Goal: Ask a question: Seek information or help from site administrators or community

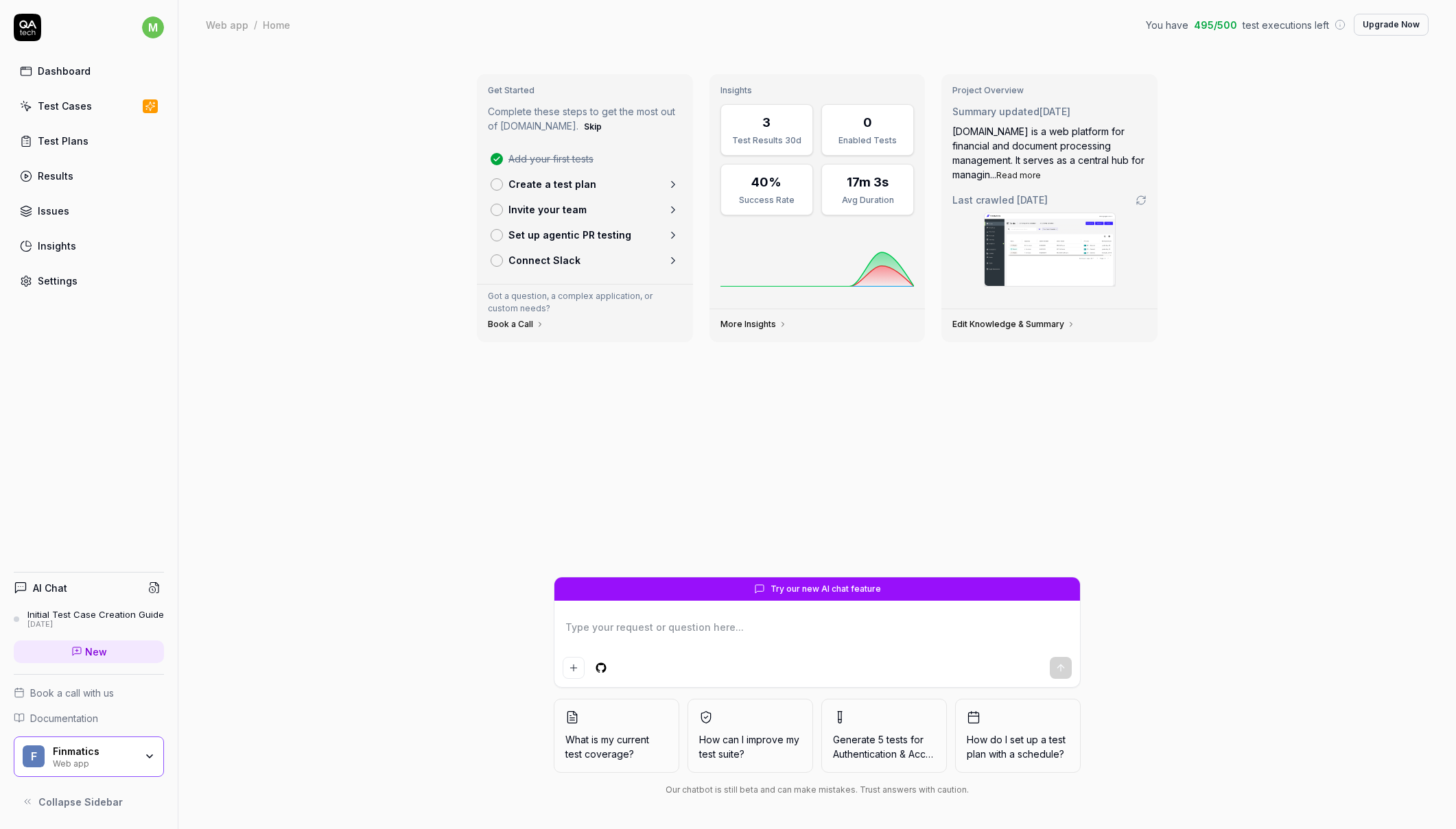
type textarea "*"
click at [74, 103] on div "Test Cases" at bounding box center [65, 106] width 54 height 15
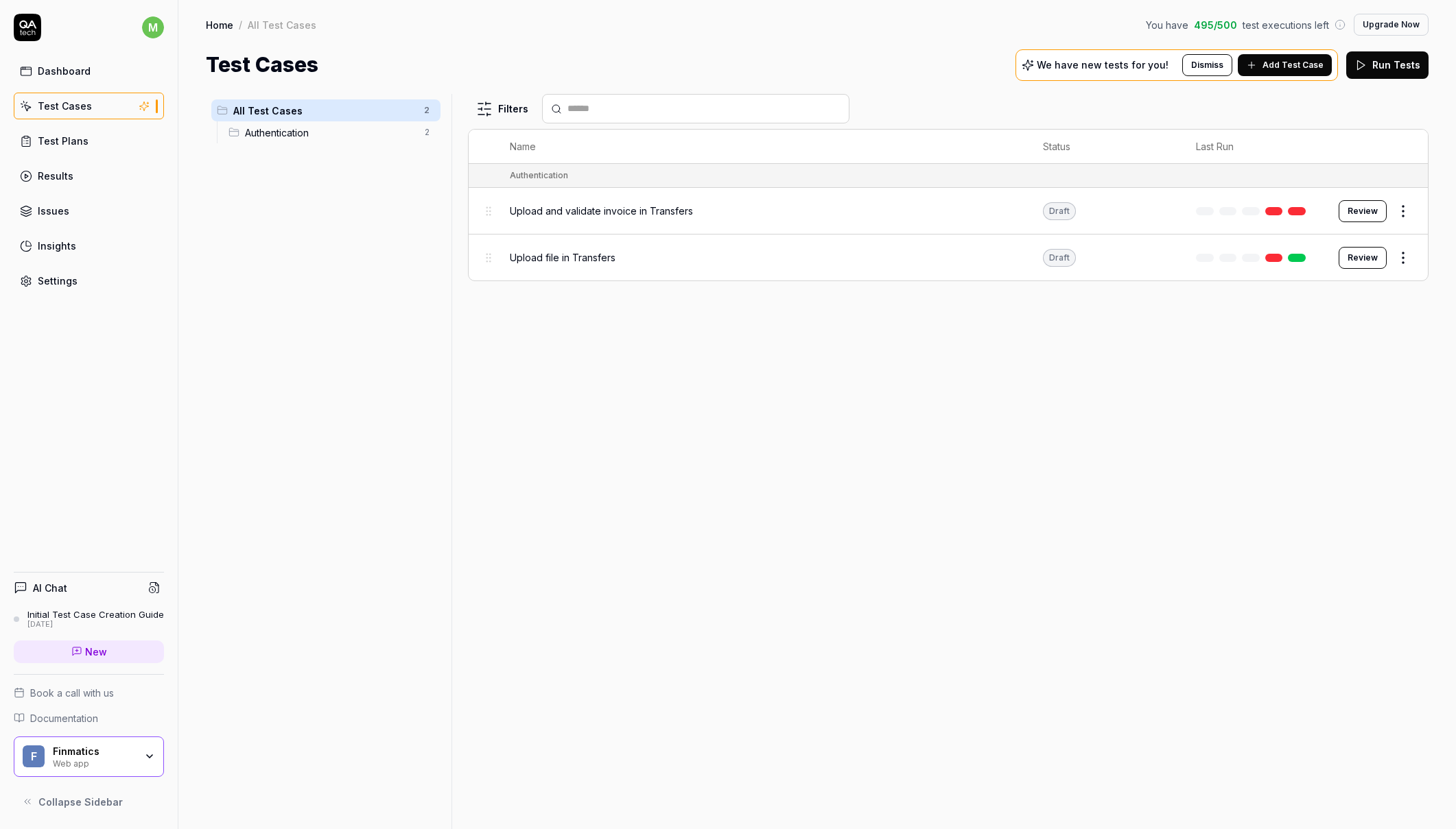
click at [645, 211] on span "Upload and validate invoice in Transfers" at bounding box center [601, 211] width 183 height 15
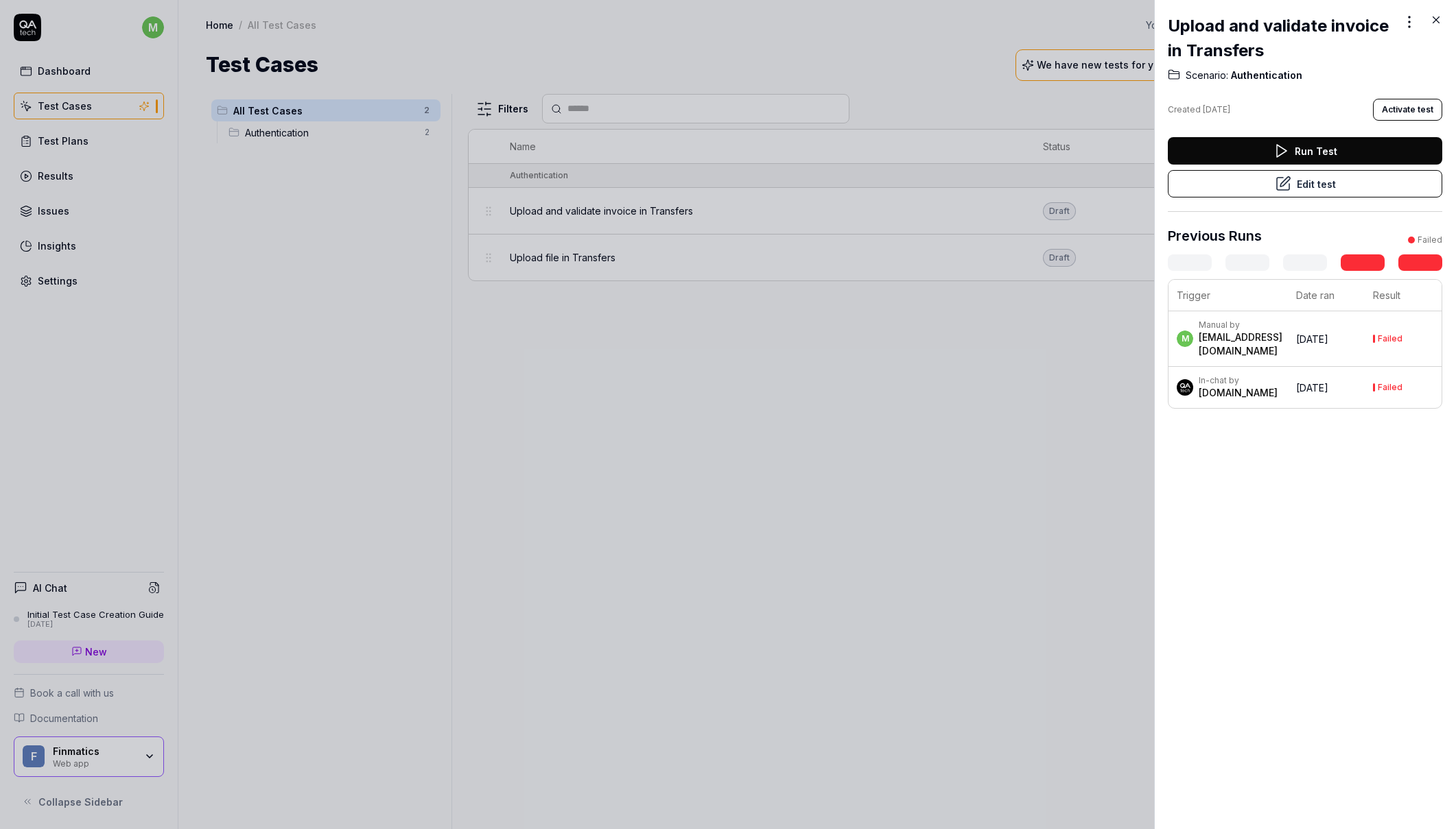
click at [1273, 143] on icon at bounding box center [1280, 150] width 16 height 16
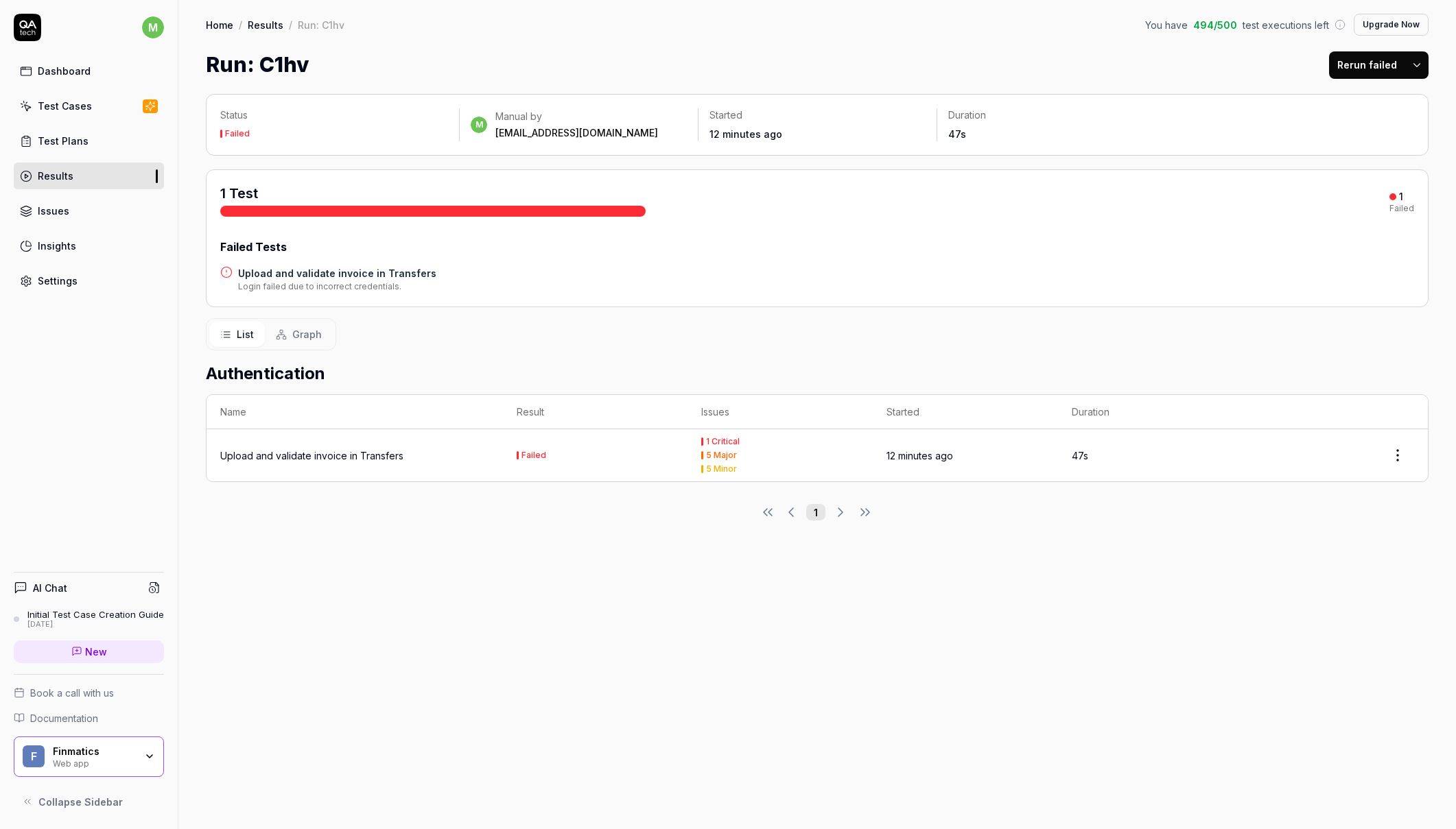
click at [326, 275] on h4 "Upload and validate invoice in Transfers" at bounding box center [337, 273] width 198 height 15
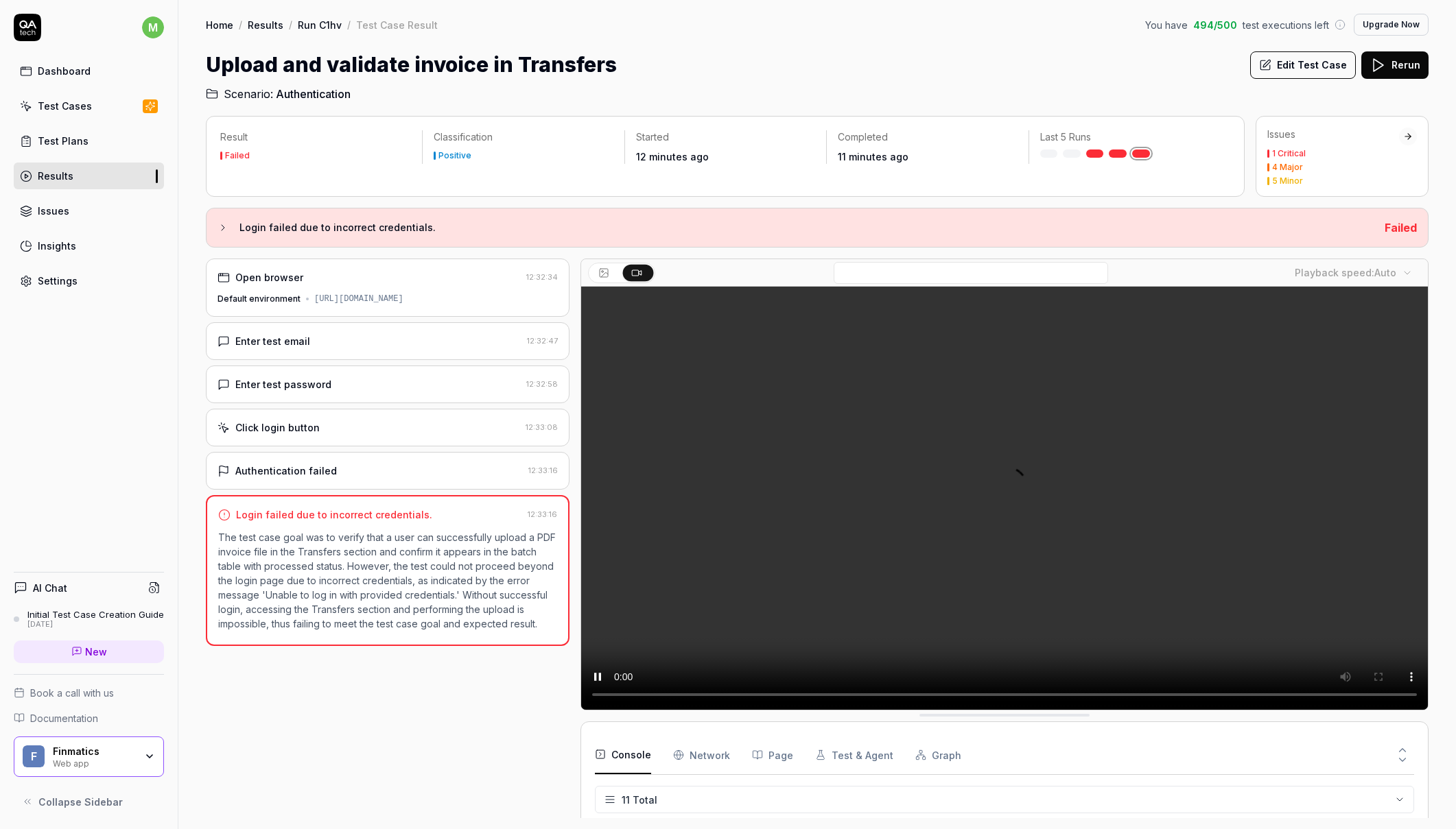
scroll to position [228, 0]
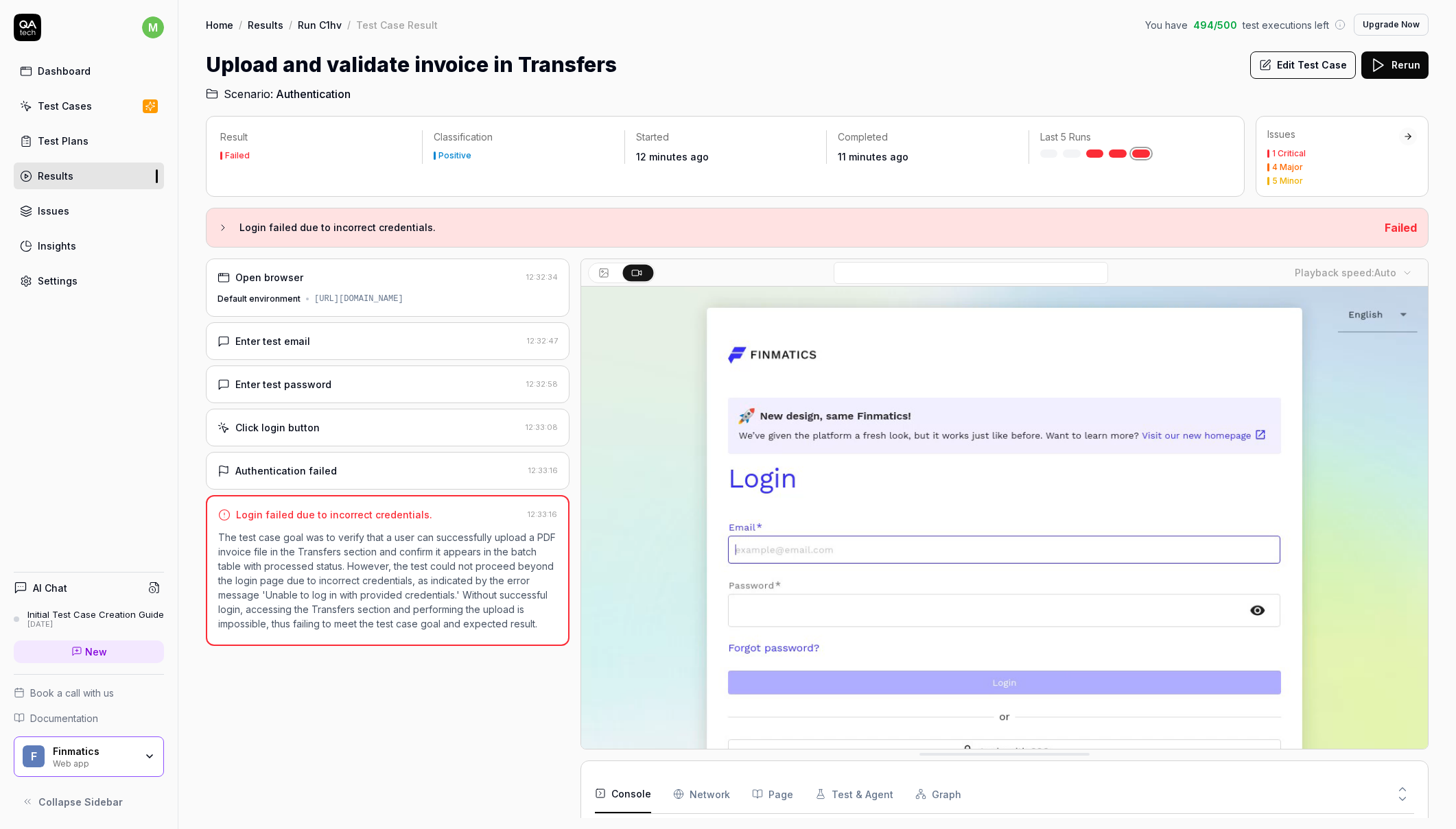
click at [344, 342] on div "Enter test email" at bounding box center [369, 341] width 304 height 15
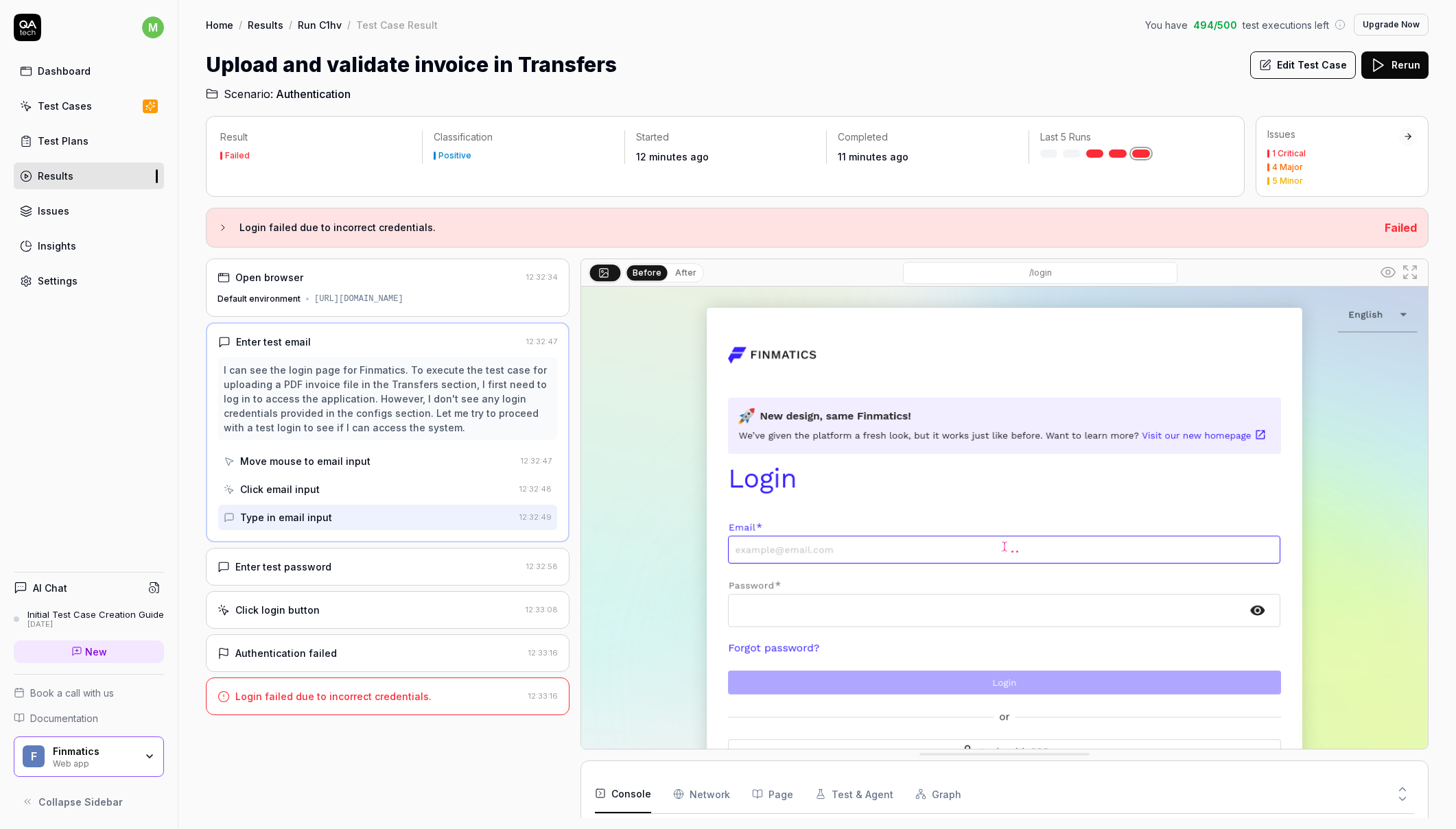
click at [397, 569] on div "Enter test password" at bounding box center [369, 567] width 304 height 15
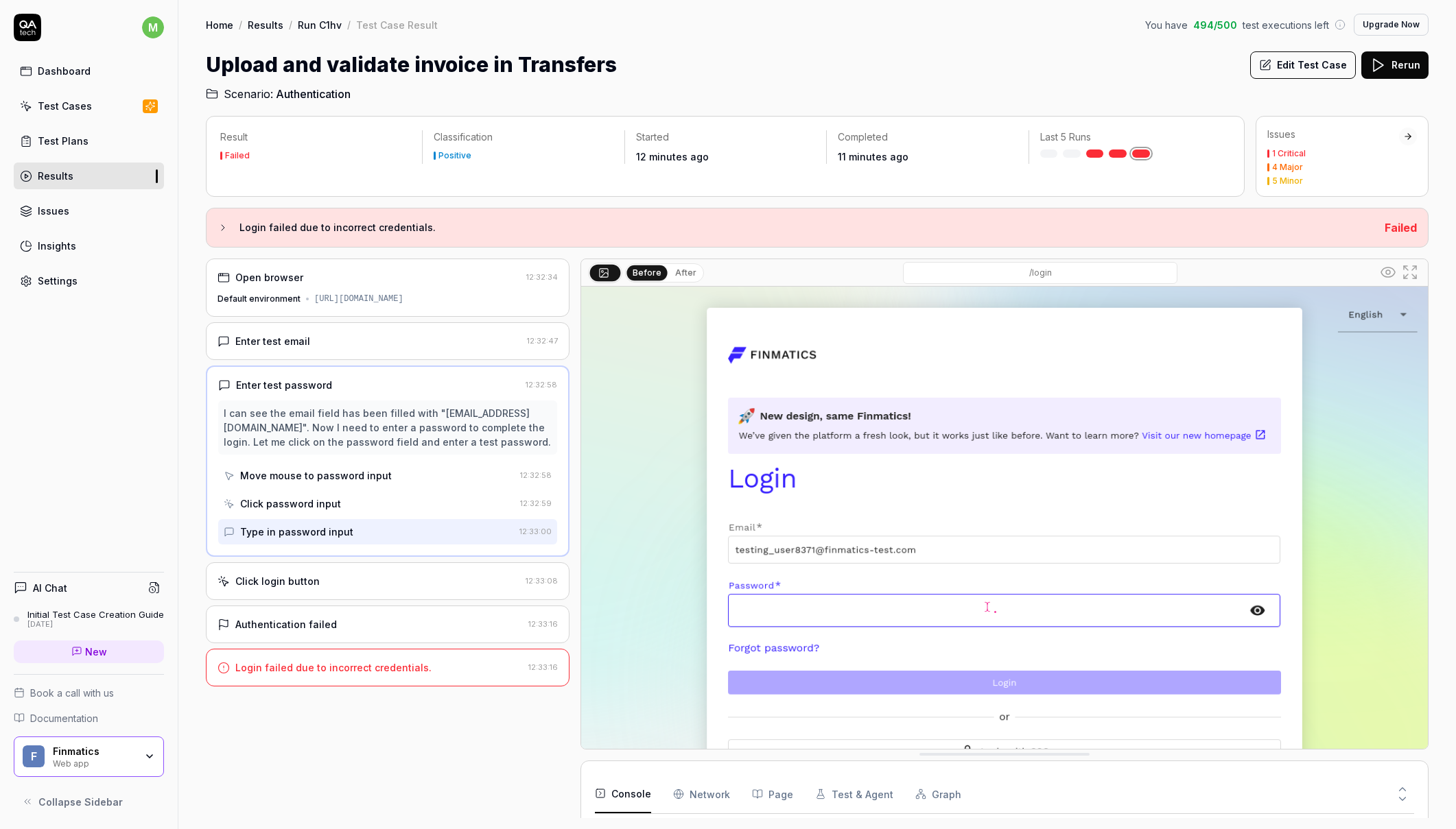
click at [391, 589] on div "Click login button" at bounding box center [368, 581] width 303 height 15
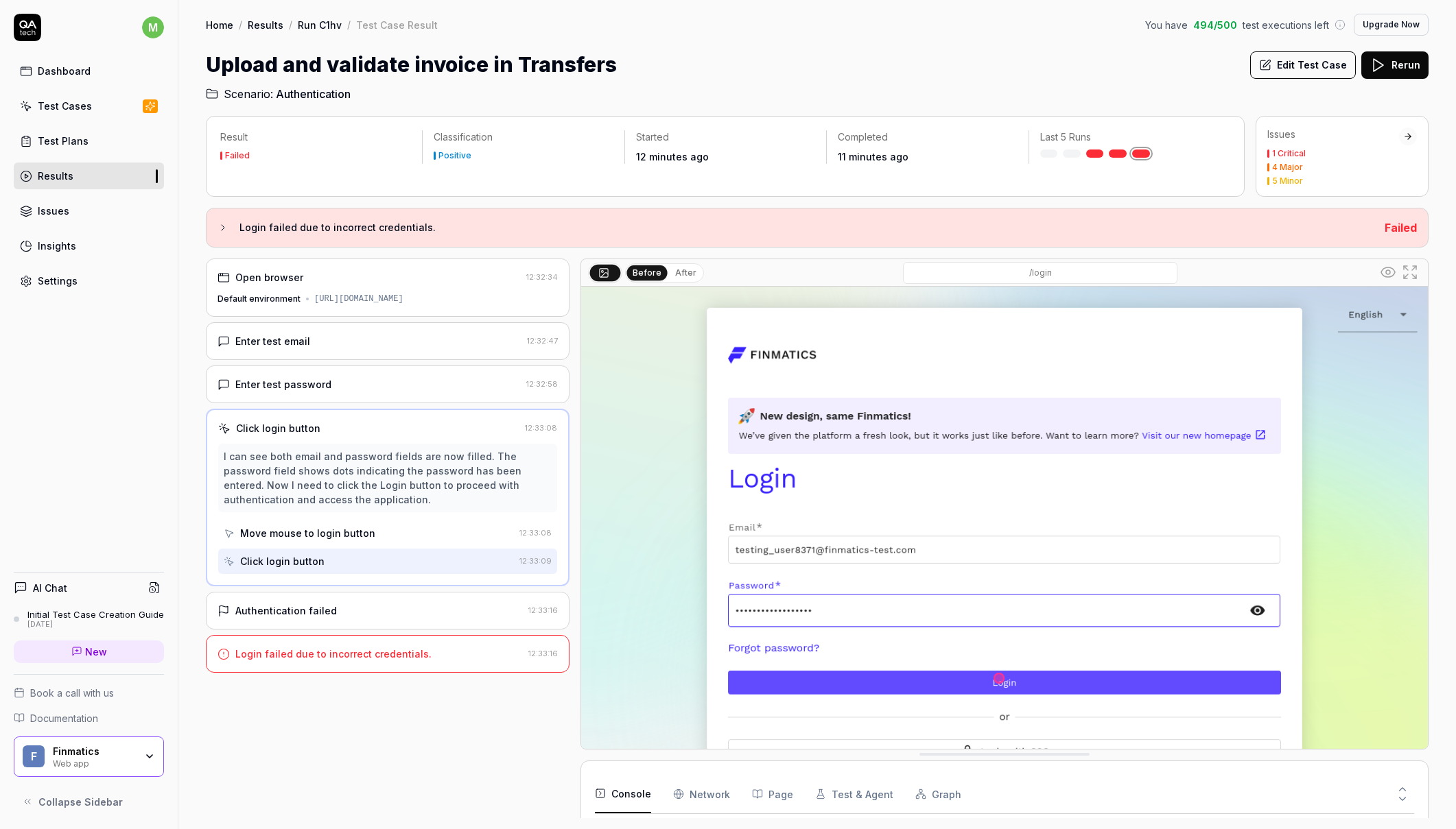
click at [372, 611] on div "Authentication failed" at bounding box center [370, 611] width 305 height 15
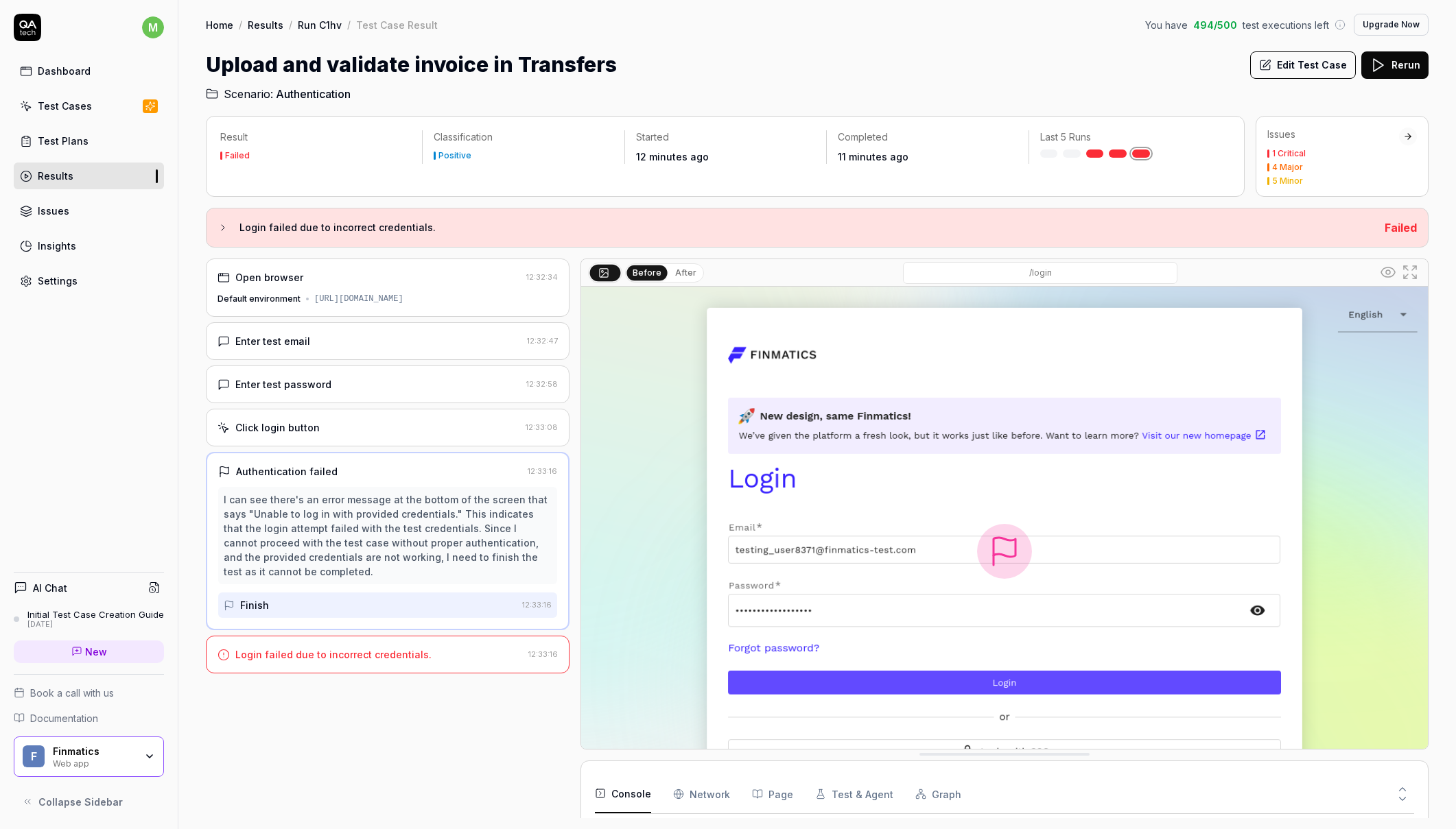
click at [60, 584] on h4 "AI Chat" at bounding box center [50, 588] width 34 height 15
click at [92, 653] on span "New" at bounding box center [96, 652] width 22 height 15
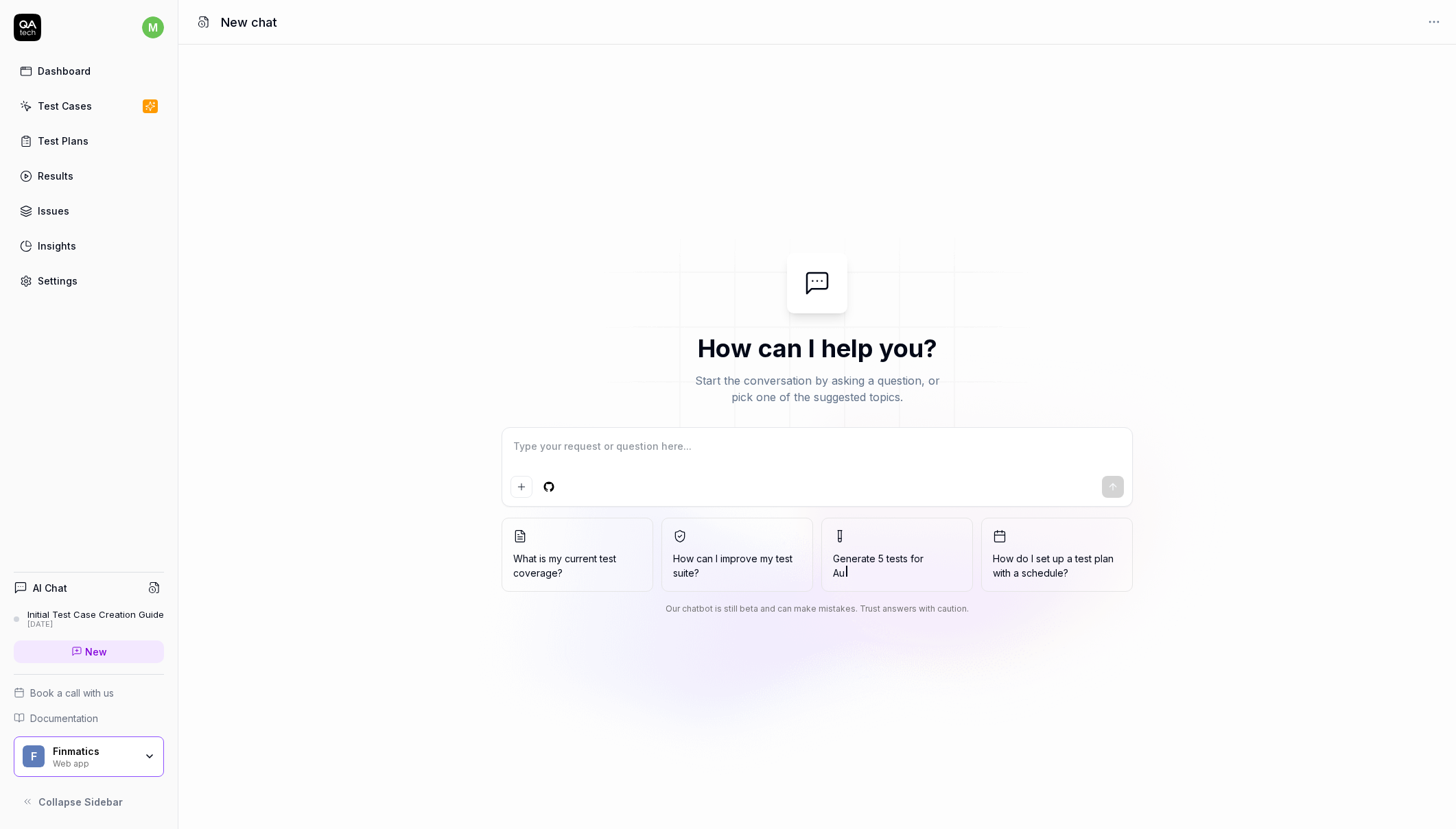
click at [579, 445] on textarea at bounding box center [817, 453] width 613 height 34
type textarea "*"
type textarea "H"
type textarea "*"
type textarea "He"
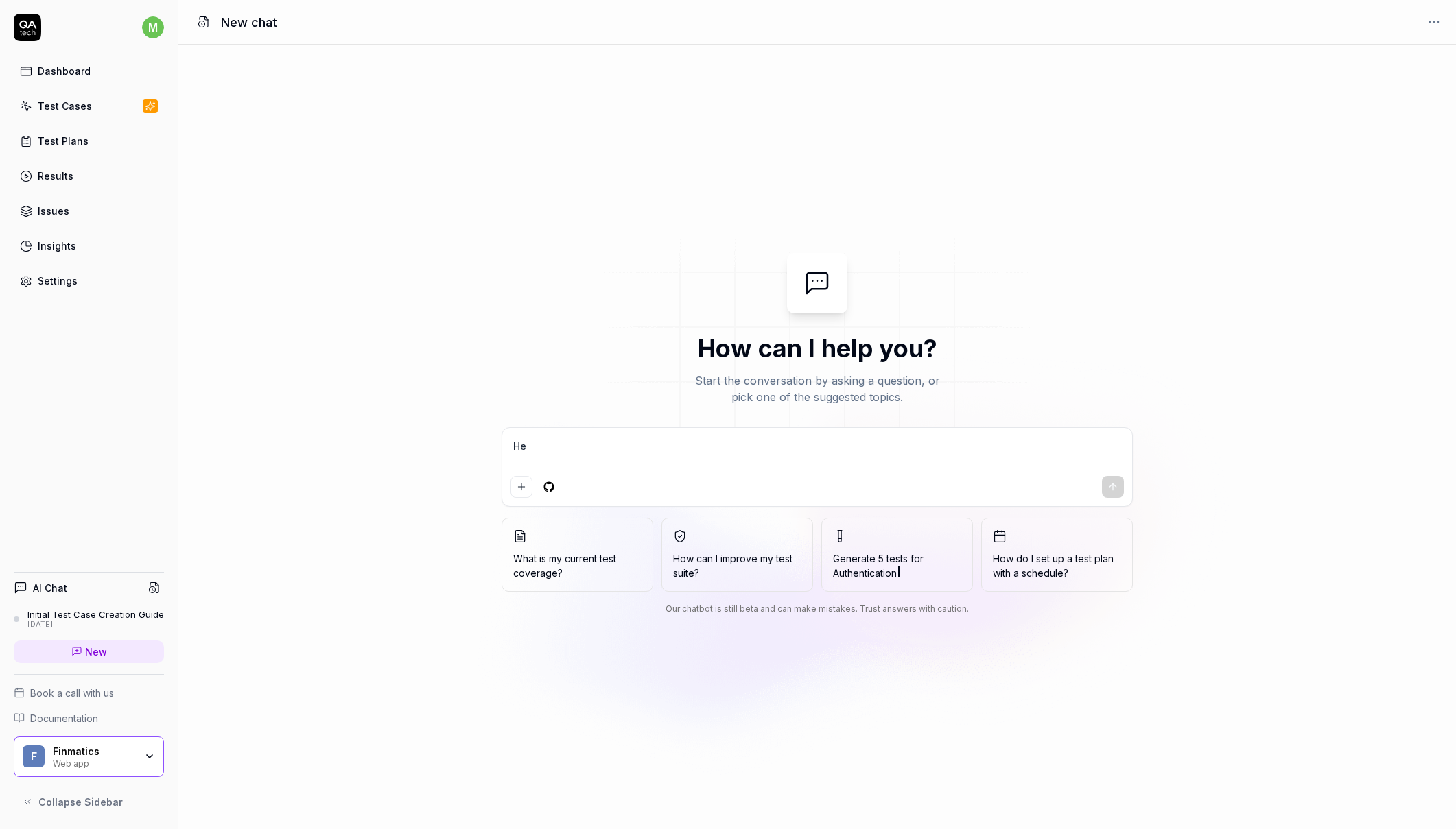
type textarea "*"
type textarea "Hel"
type textarea "*"
type textarea "Hell"
type textarea "*"
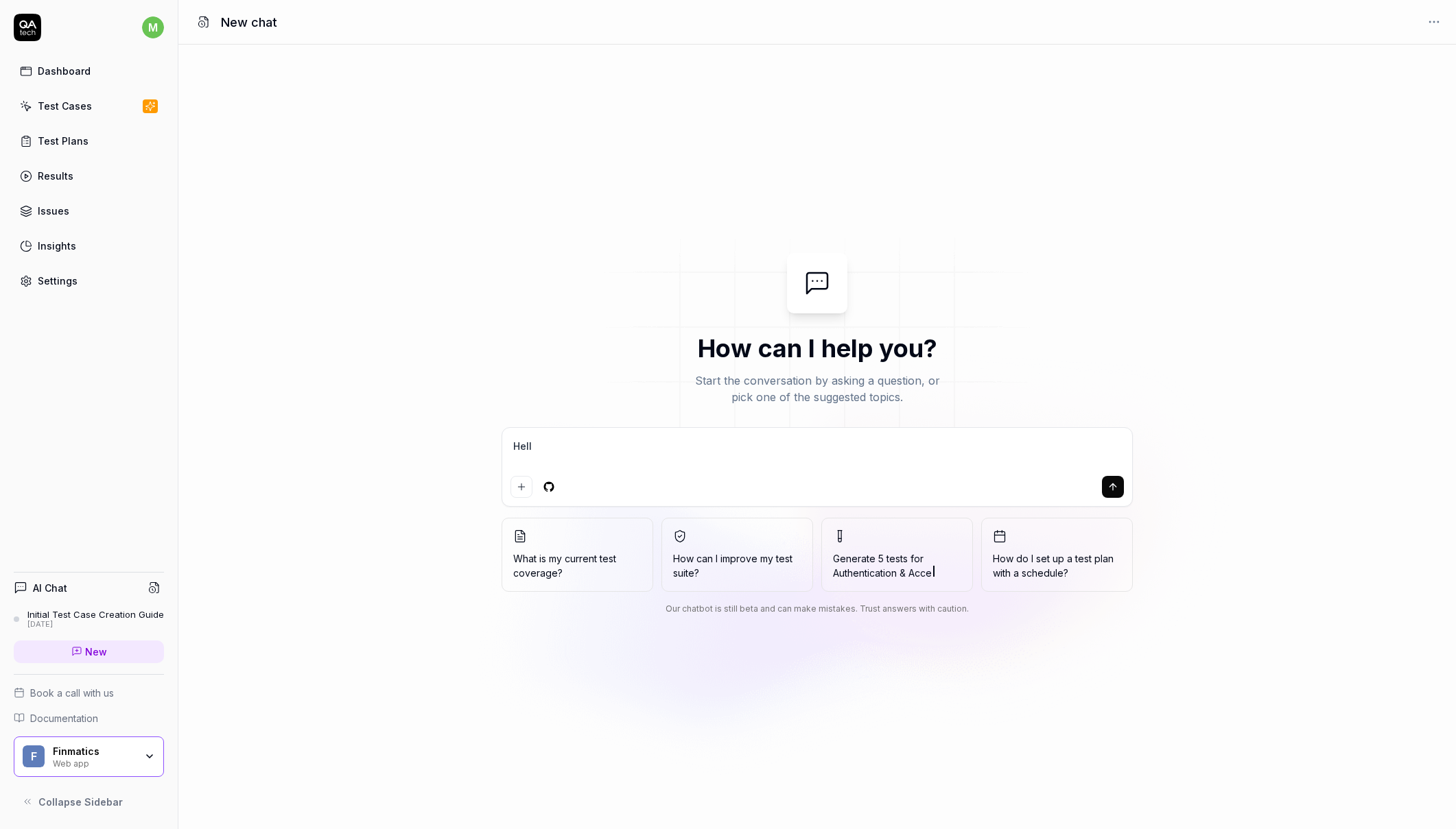
type textarea "Hello"
type textarea "*"
type textarea "Hello"
type textarea "*"
type textarea "Hello I"
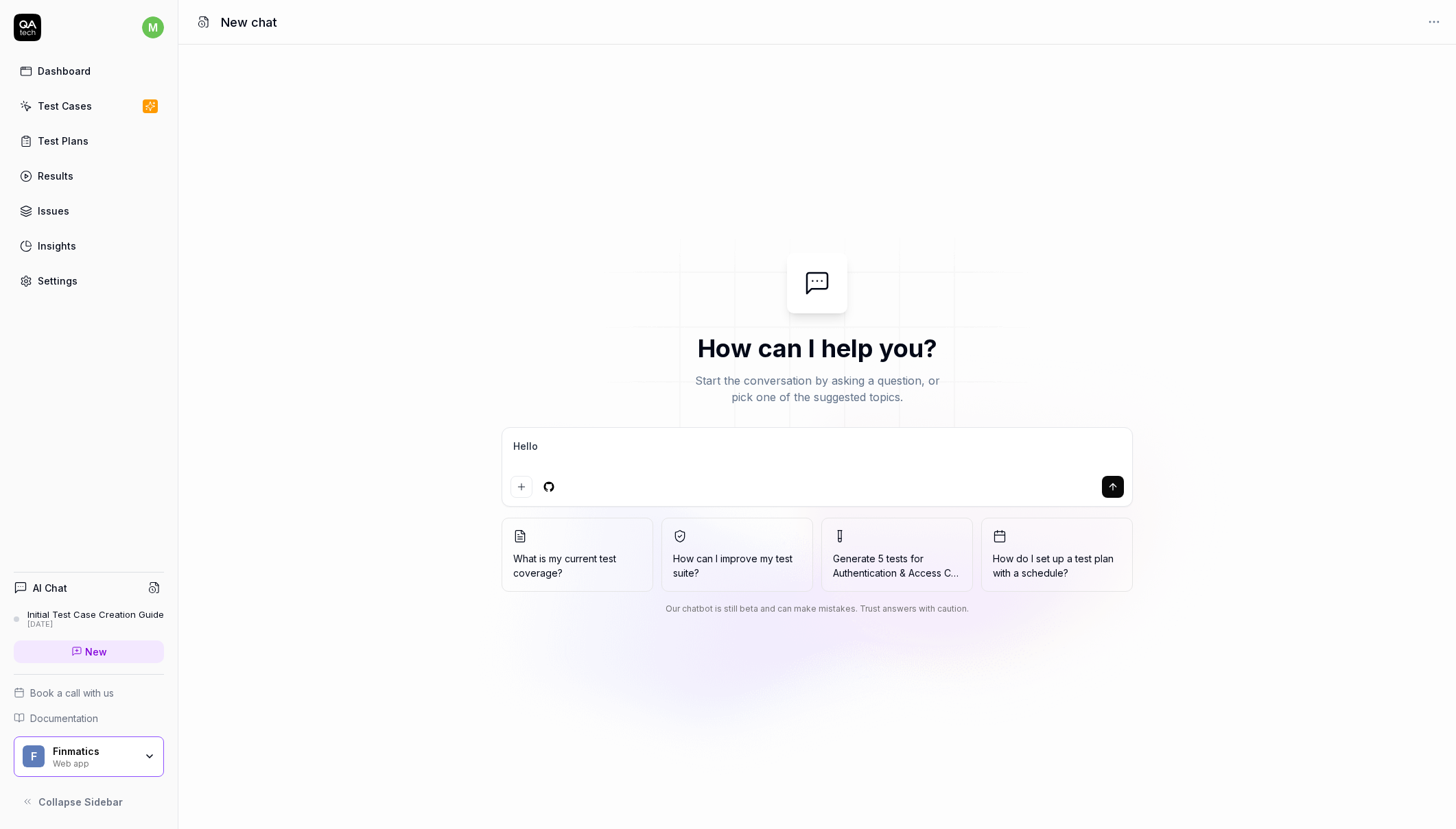
type textarea "*"
type textarea "Hello I"
type textarea "*"
type textarea "Hello I w"
type textarea "*"
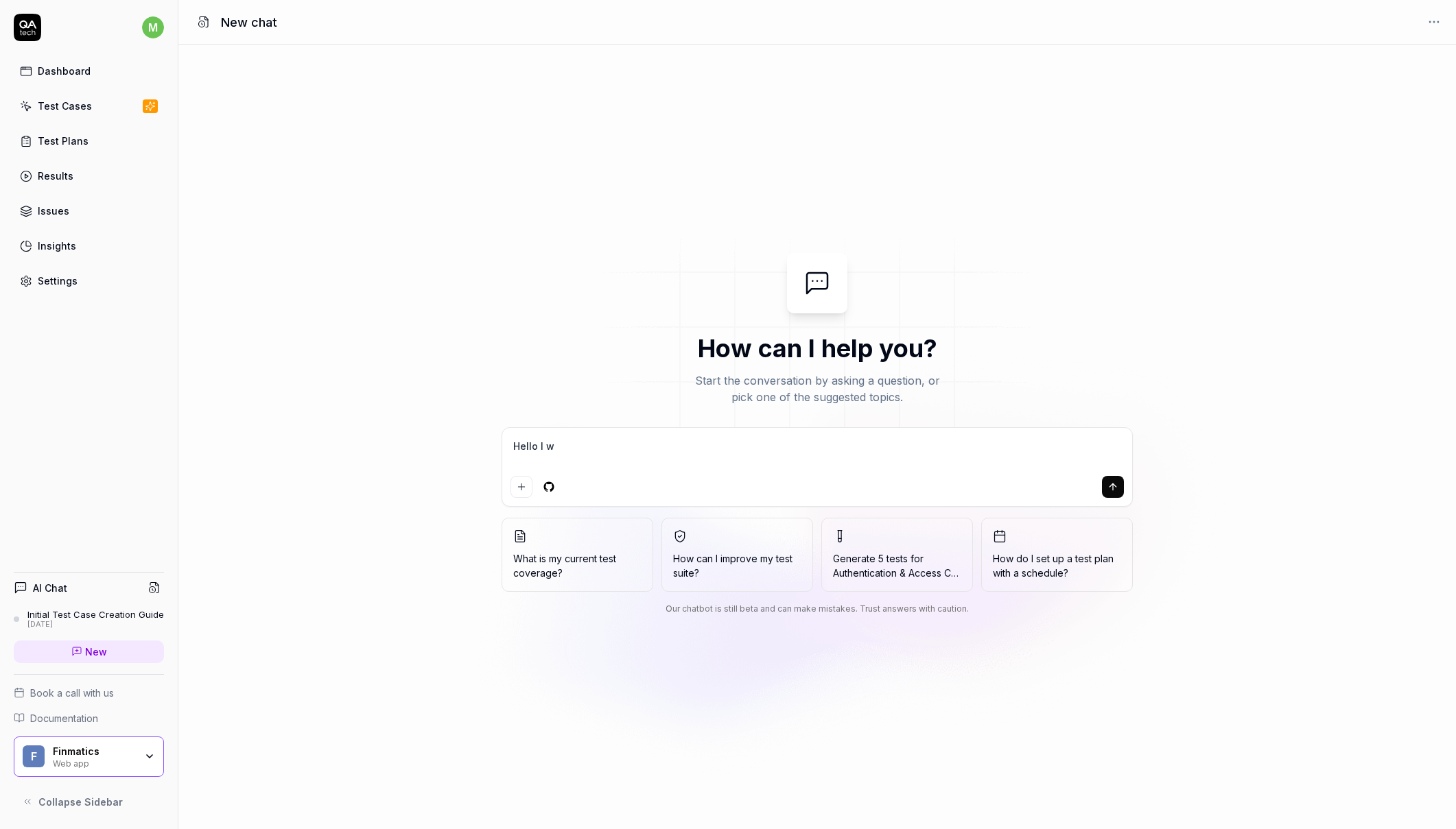
type textarea "Hello I wa"
type textarea "*"
type textarea "Hello I wan"
type textarea "*"
type textarea "Hello I want"
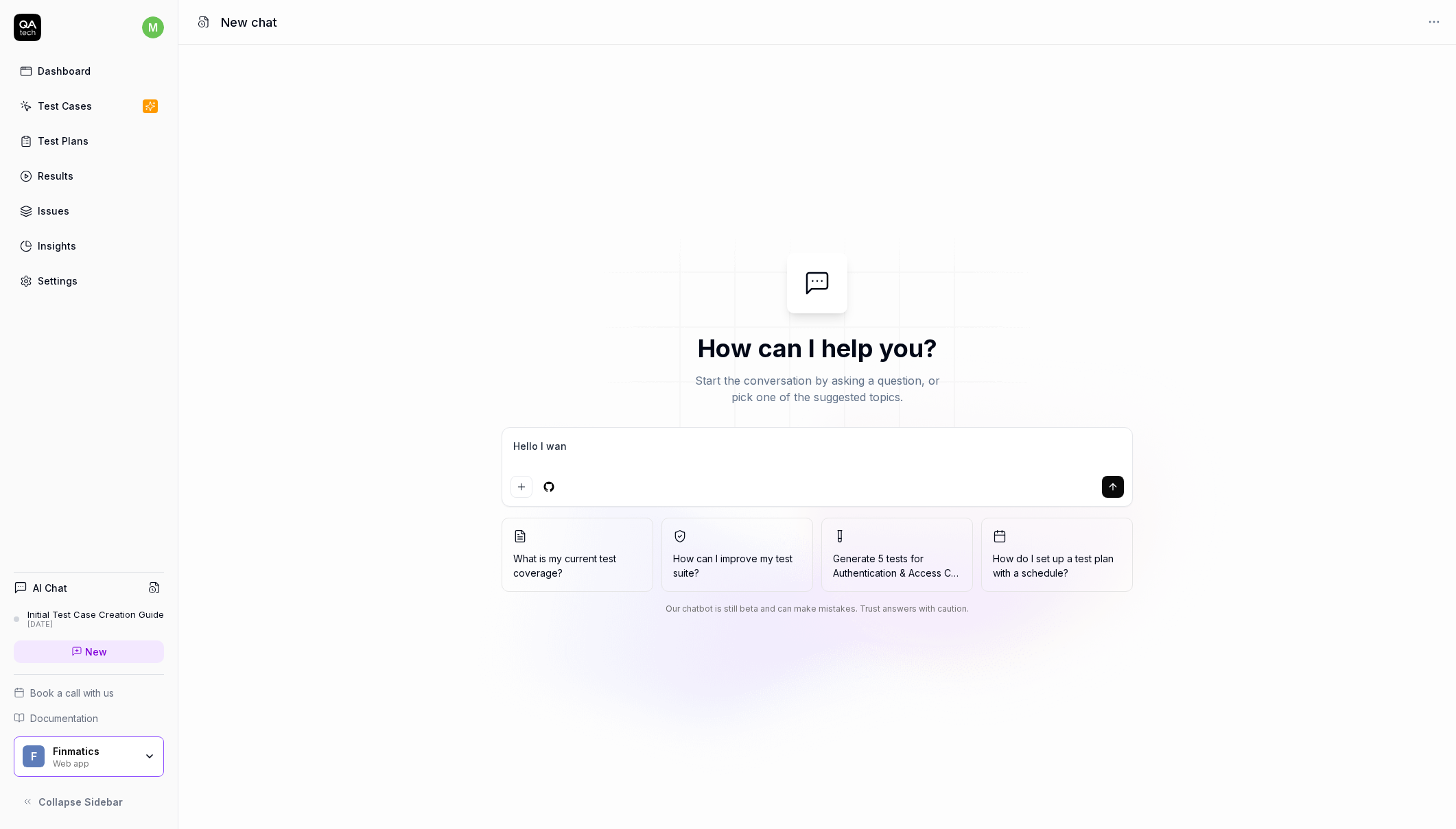
type textarea "*"
type textarea "Hello I want"
type textarea "*"
type textarea "Hello I want a"
type textarea "*"
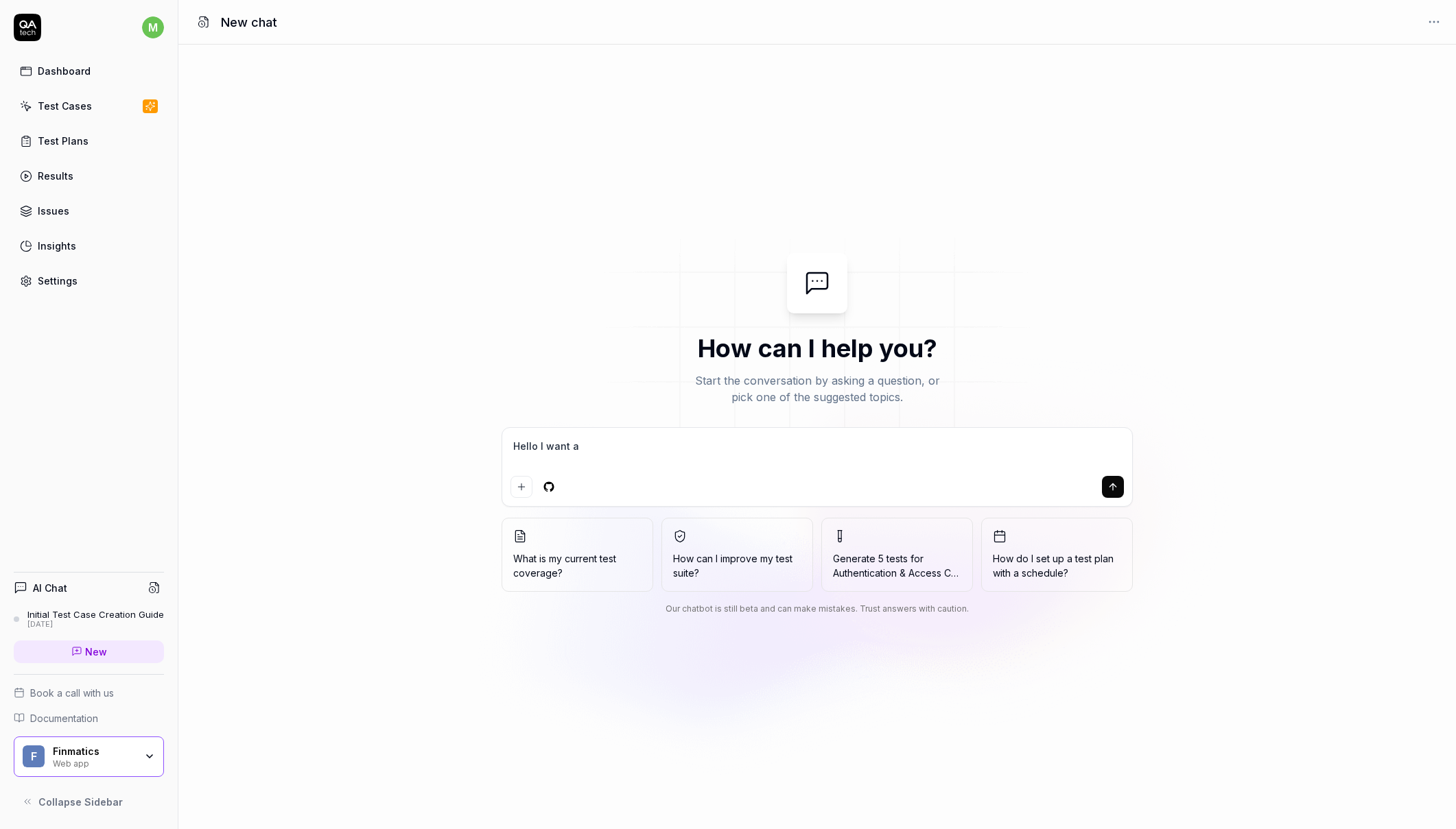
type textarea "Hello I want a"
type textarea "*"
type textarea "Hello I want a l"
type textarea "*"
type textarea "Hello I want a lo"
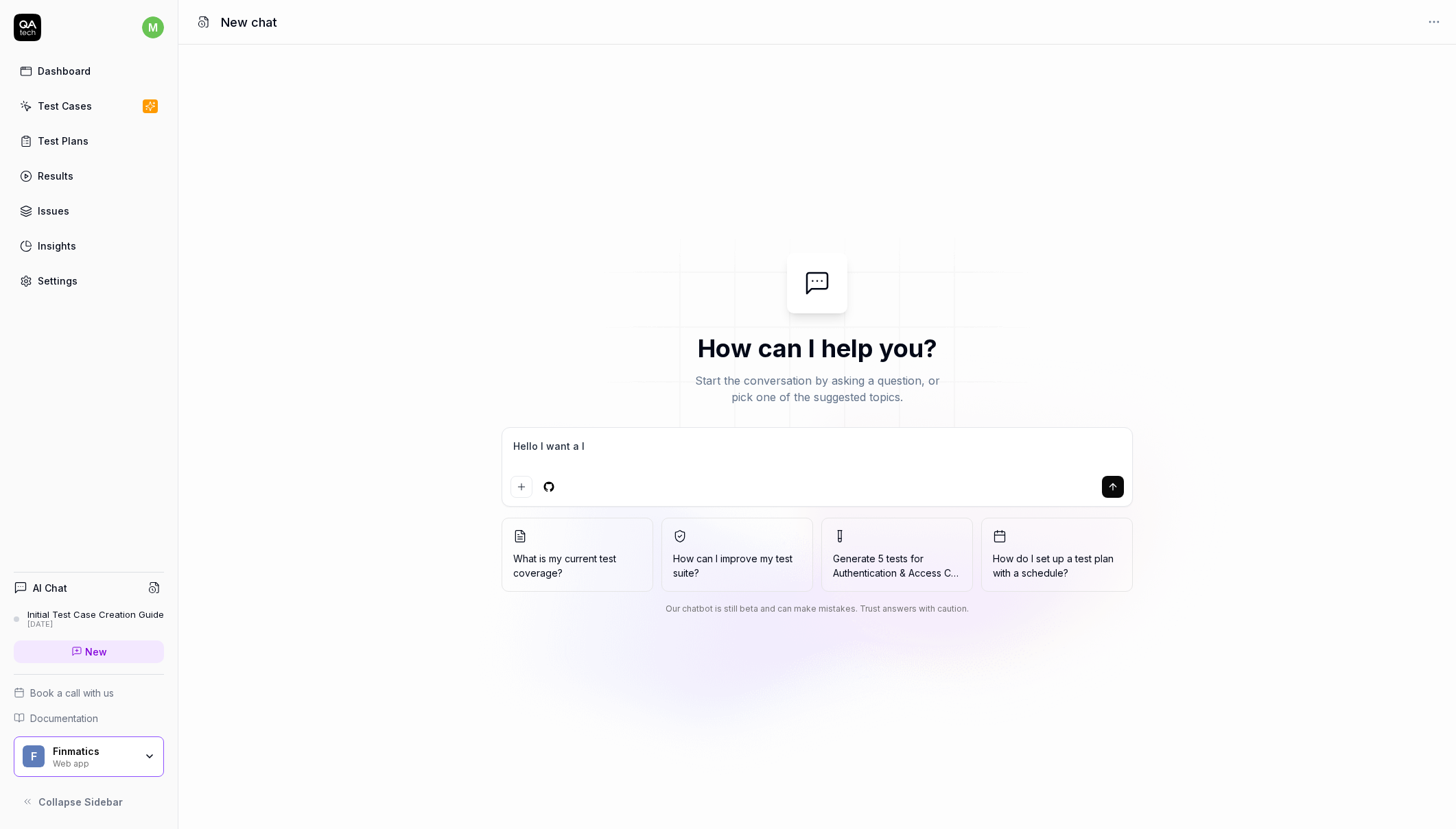
type textarea "*"
type textarea "Hello I want a log"
type textarea "*"
type textarea "Hello I want a log"
type textarea "*"
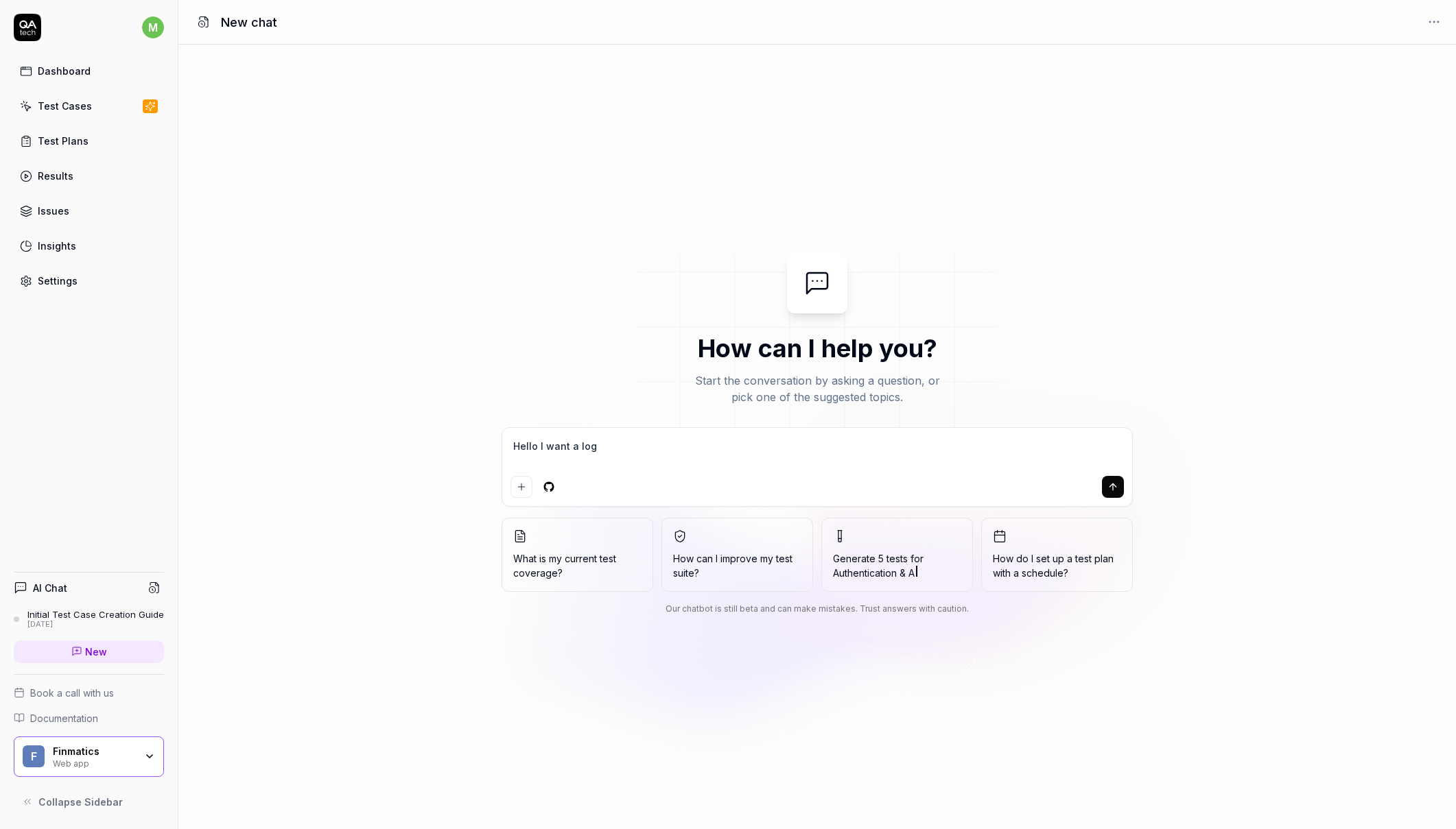
type textarea "Hello I want a log i"
type textarea "*"
type textarea "Hello I want a log in"
type textarea "*"
type textarea "Hello I want a log in"
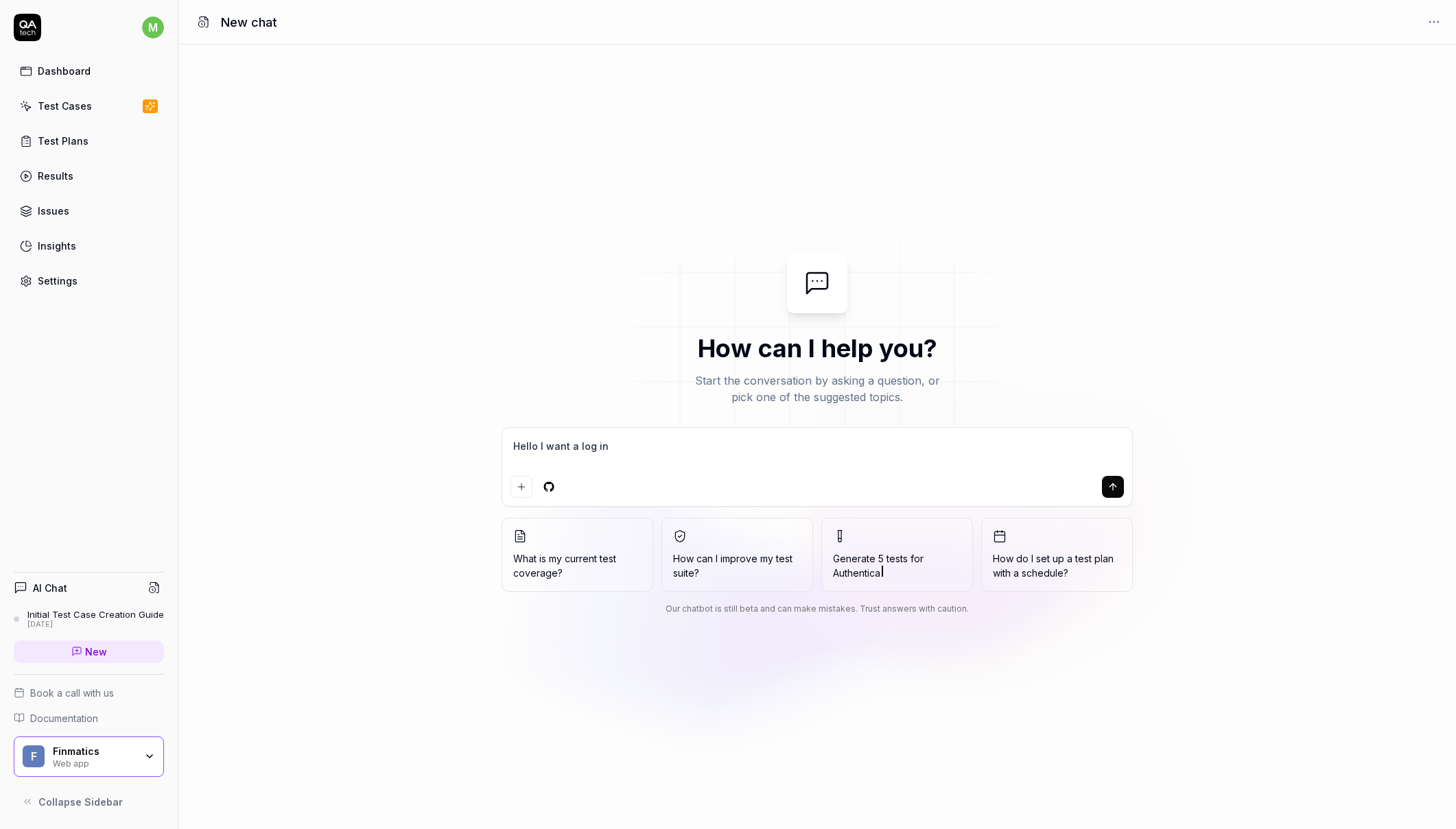
type textarea "*"
type textarea "Hello I want a log in t"
type textarea "*"
type textarea "Hello I want a log in te"
type textarea "*"
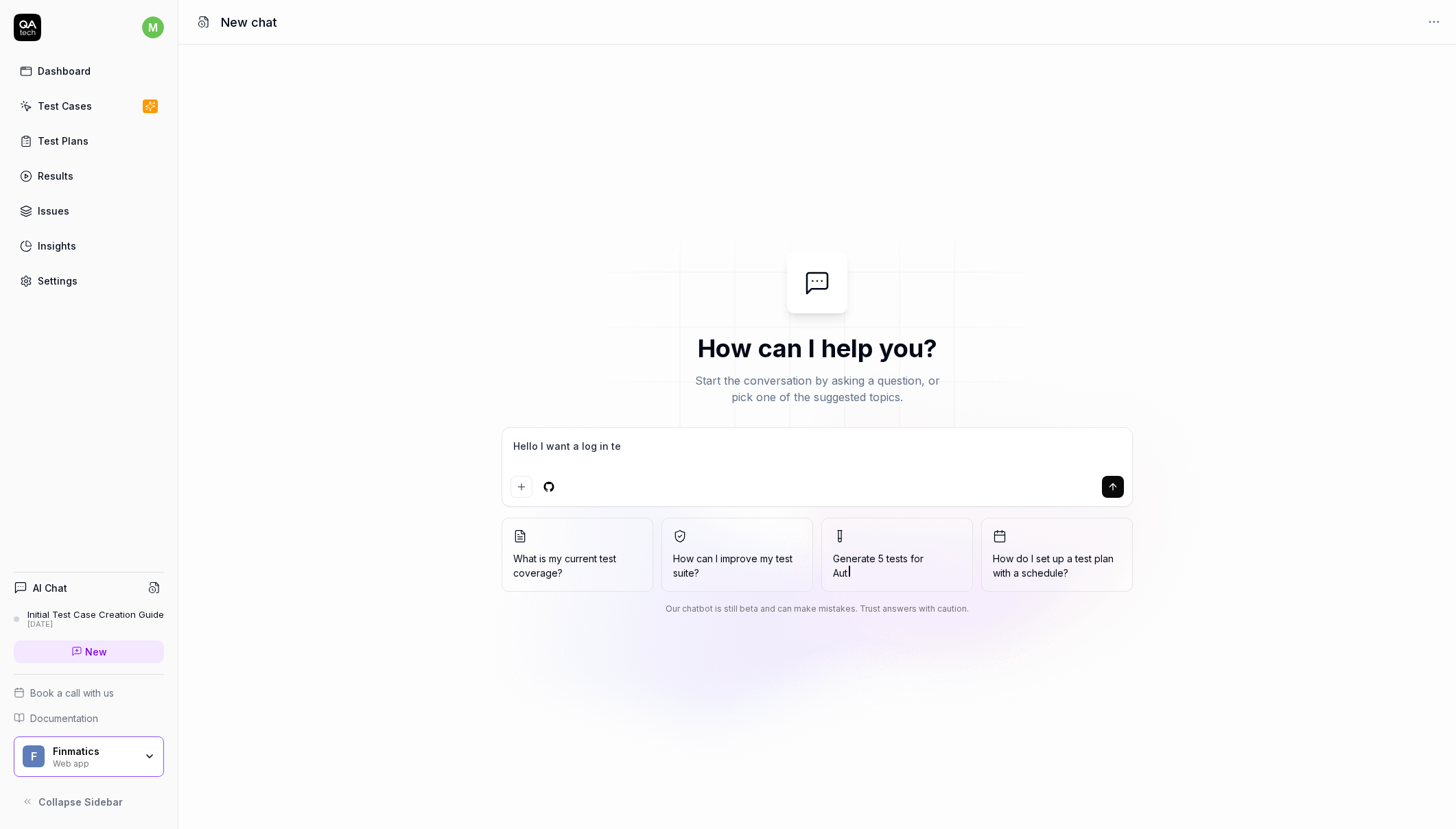
type textarea "Hello I want a log in tes"
type textarea "*"
type textarea "Hello I want a log in test"
type textarea "*"
type textarea "Hello I want a log in test"
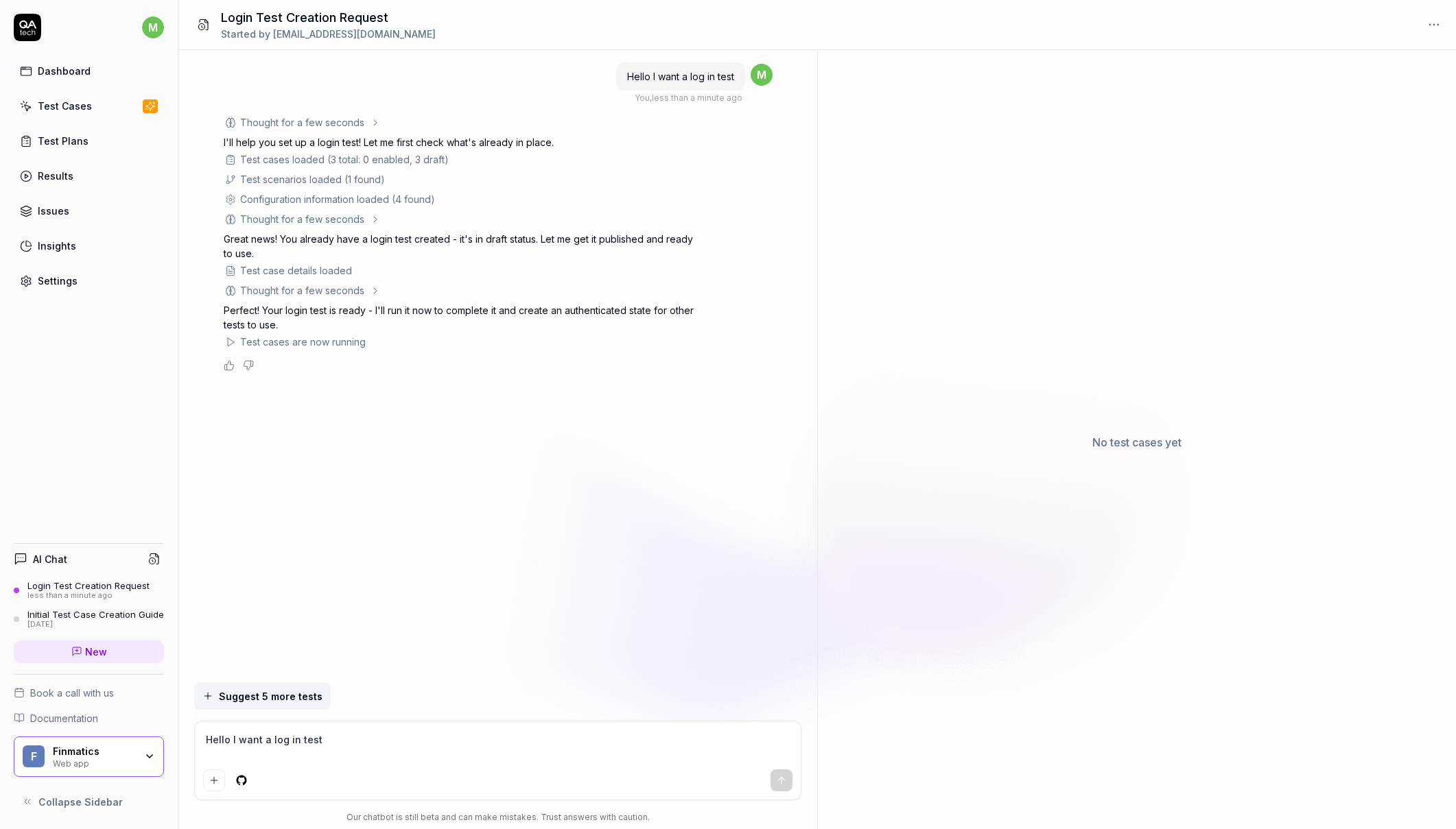
type textarea "*"
click at [70, 113] on link "Test Cases" at bounding box center [89, 106] width 150 height 27
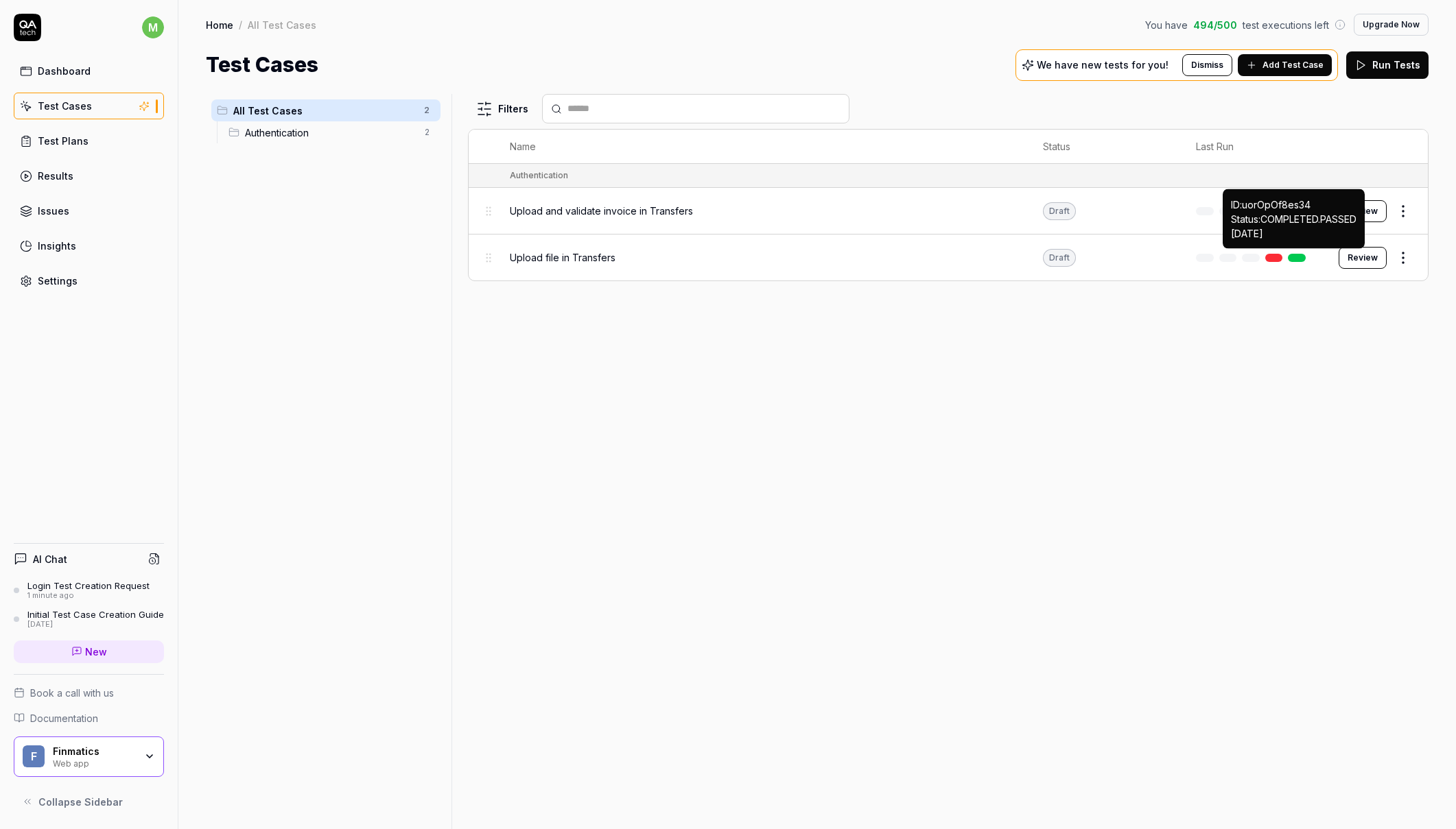
click at [1301, 256] on link at bounding box center [1296, 258] width 18 height 8
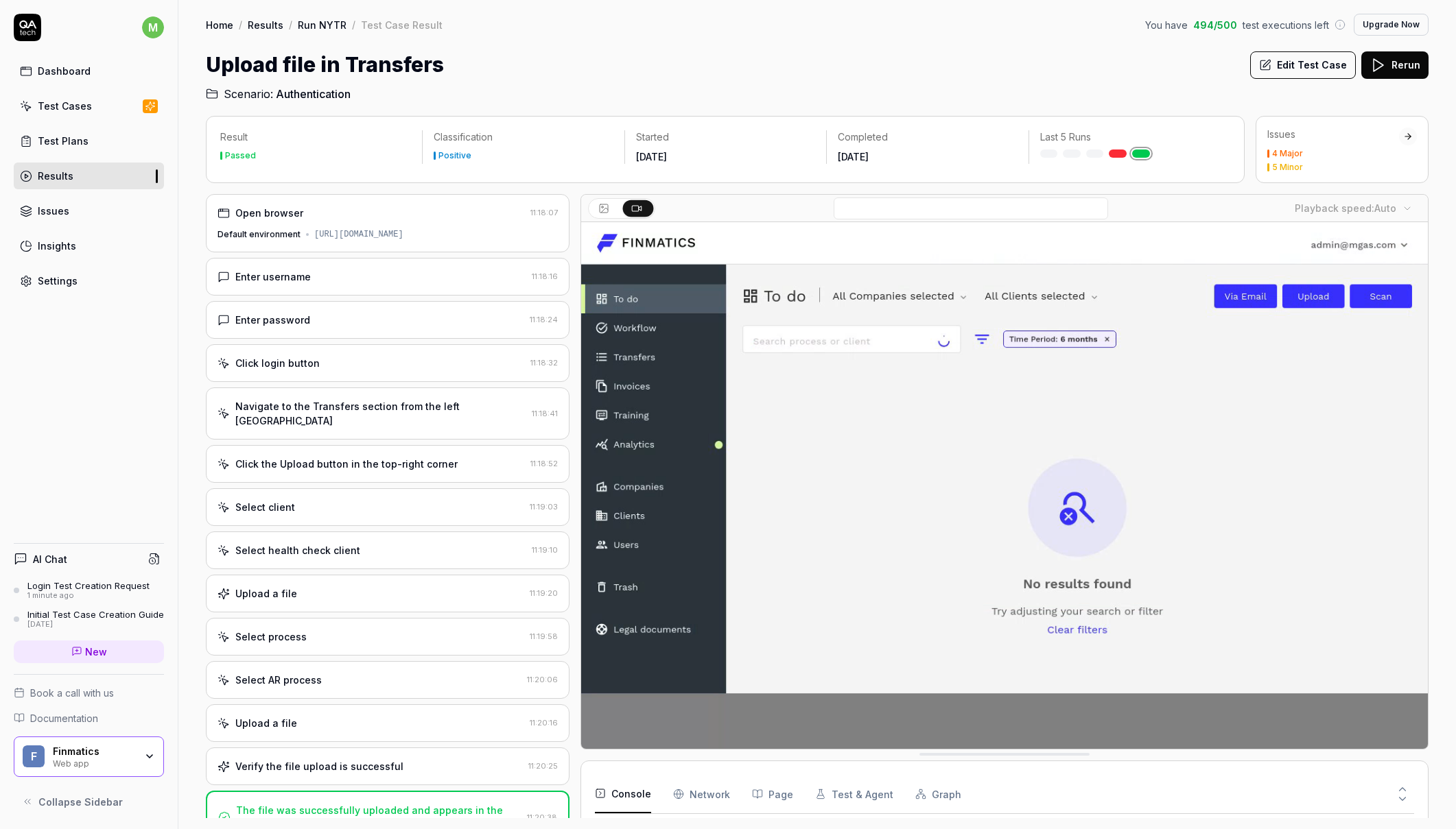
click at [345, 282] on div "Enter username" at bounding box center [371, 277] width 308 height 15
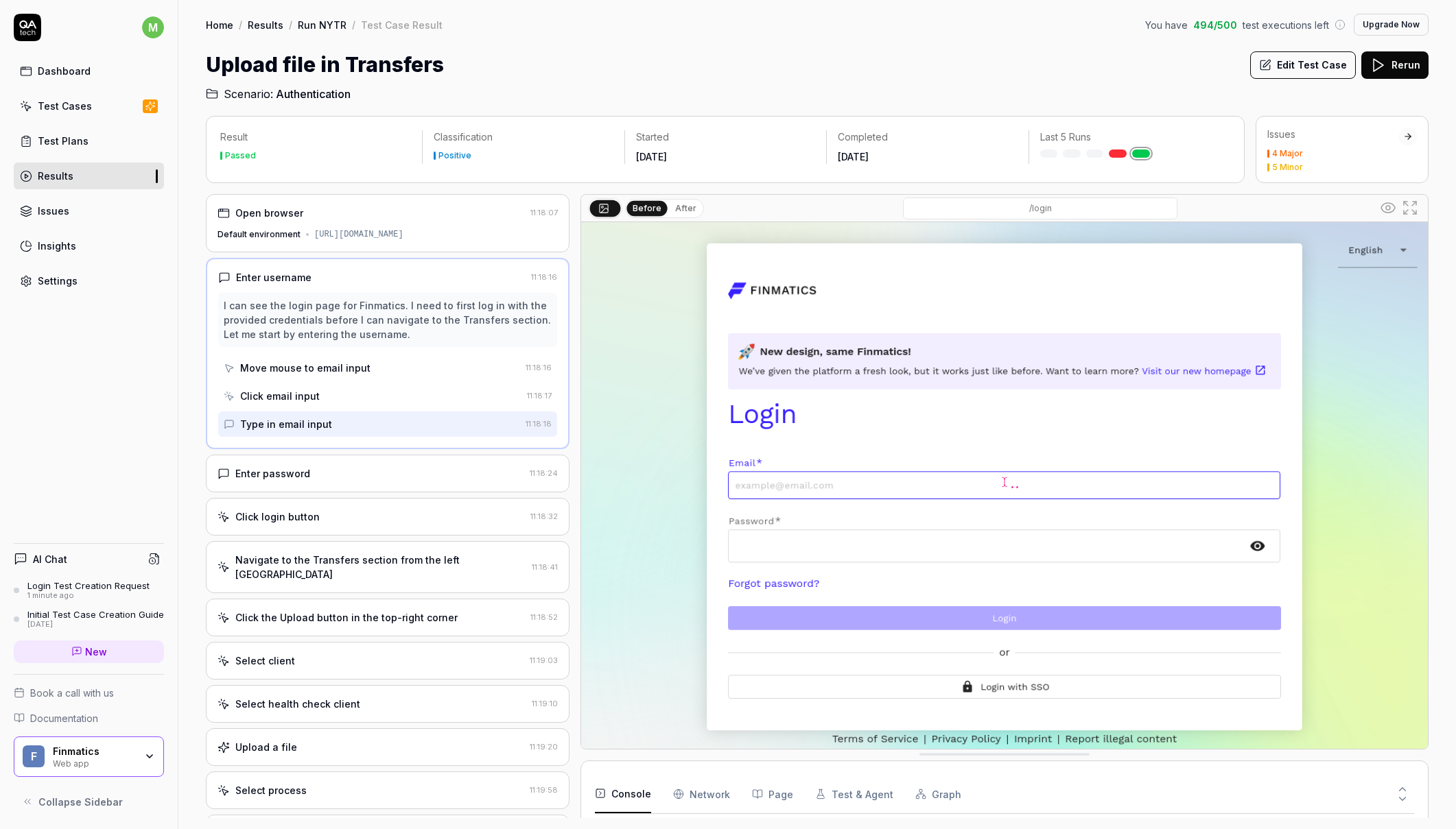
click at [339, 474] on div "Enter password" at bounding box center [370, 474] width 306 height 15
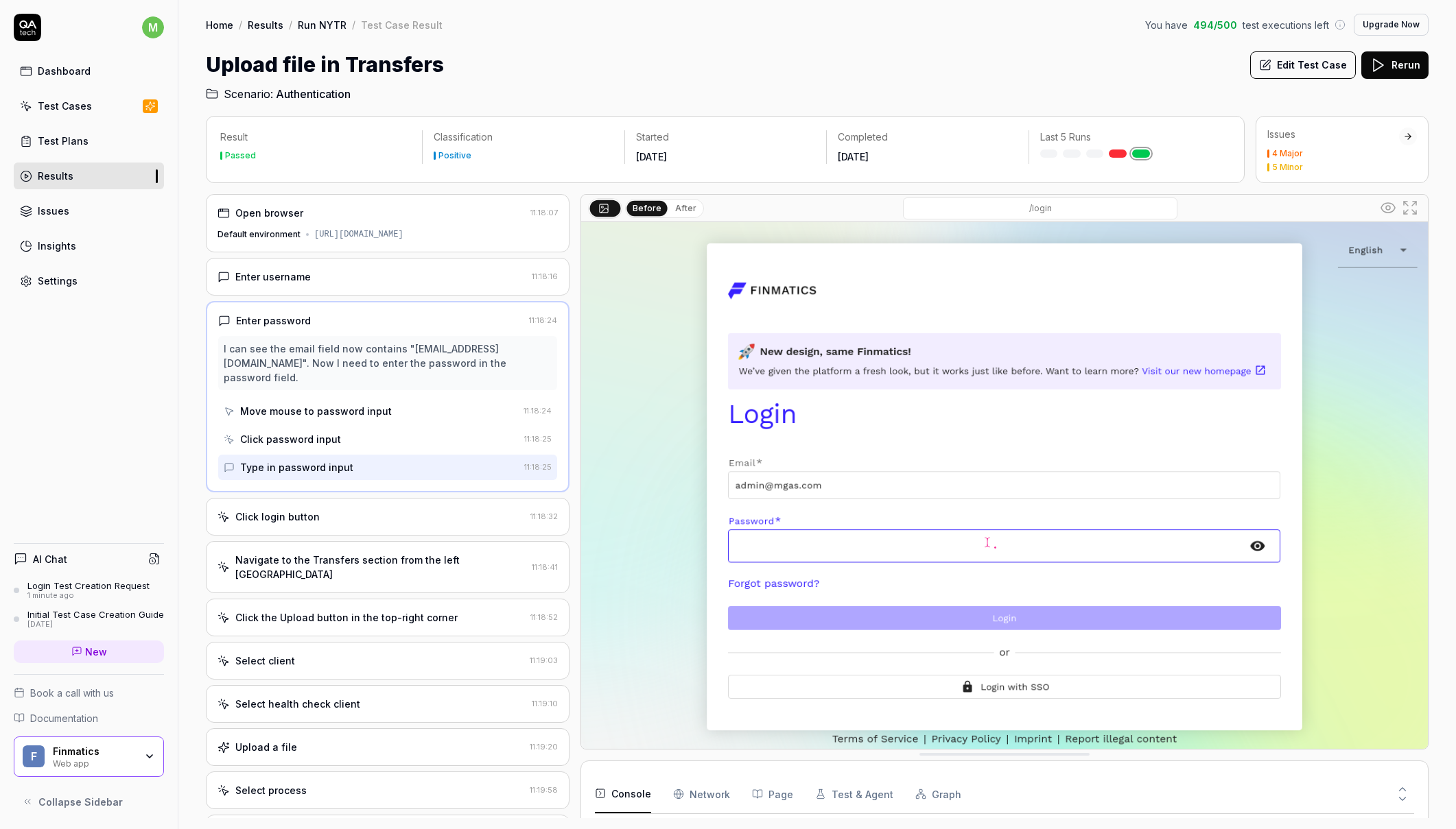
click at [363, 509] on div "Click login button" at bounding box center [370, 516] width 307 height 15
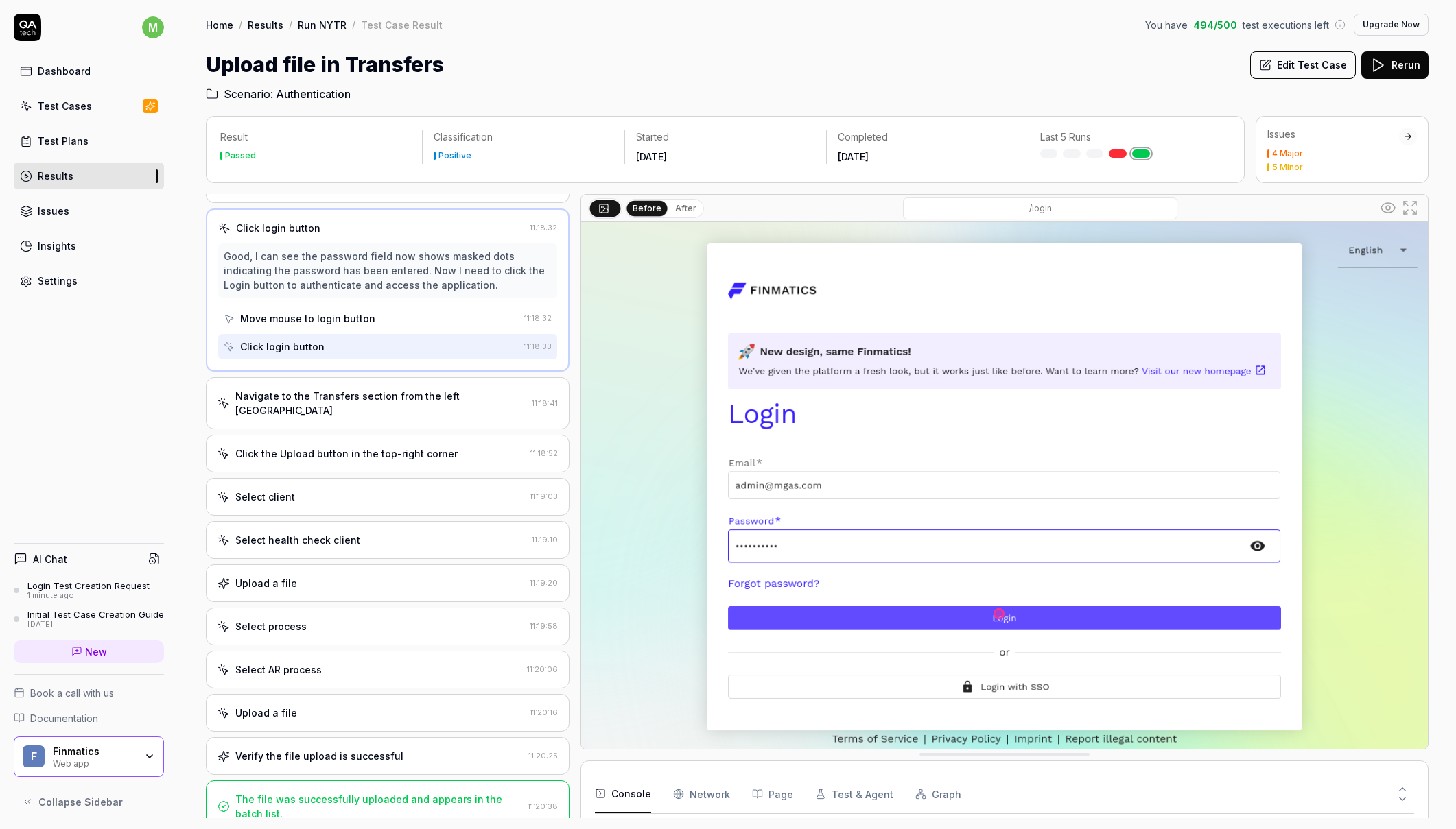
click at [344, 386] on div "Navigate to the Transfers section from the left sidebar 11:18:41" at bounding box center [387, 403] width 363 height 52
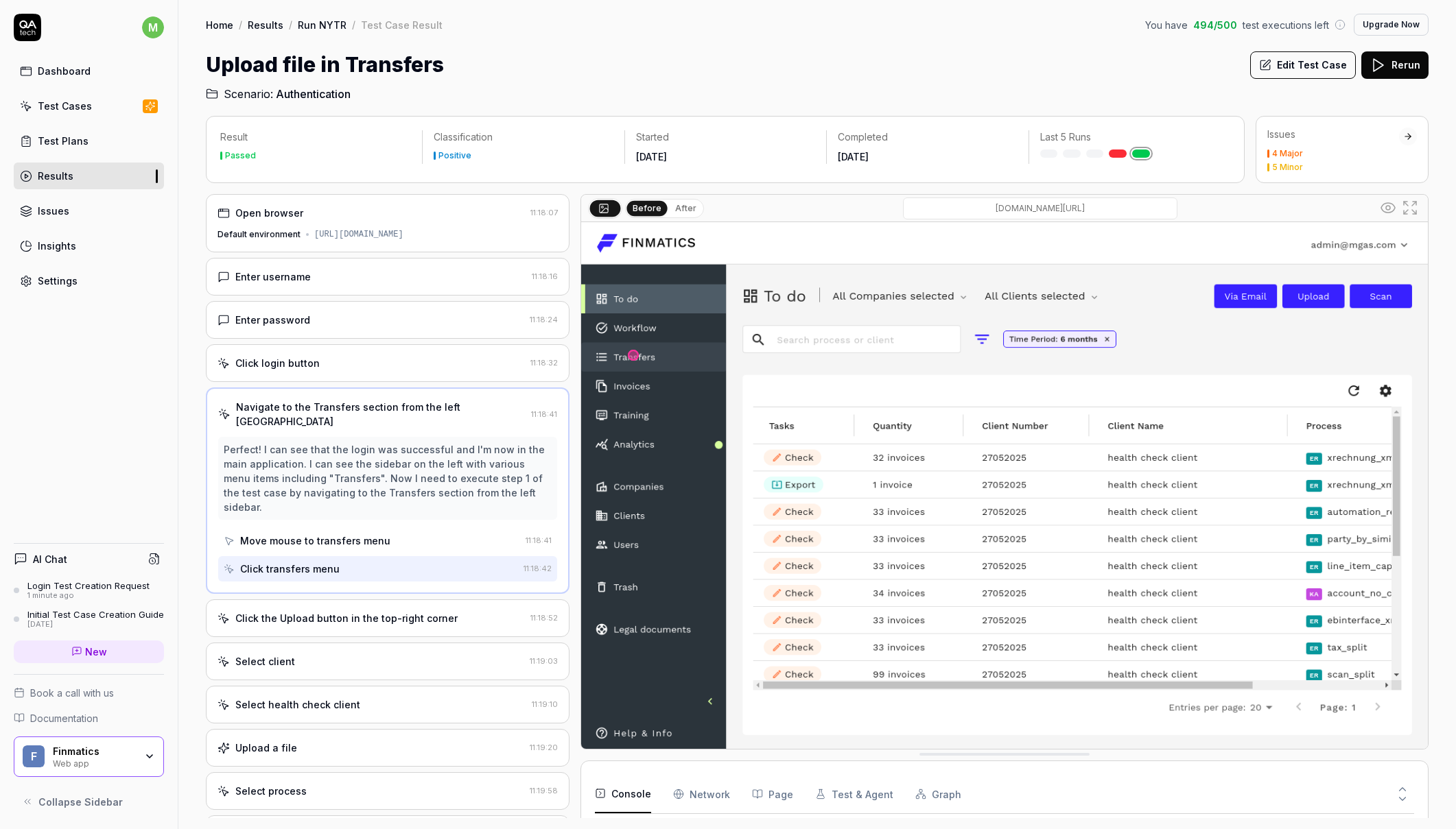
click at [371, 599] on div "Click the Upload button in the top-right corner 11:18:52" at bounding box center [387, 618] width 363 height 38
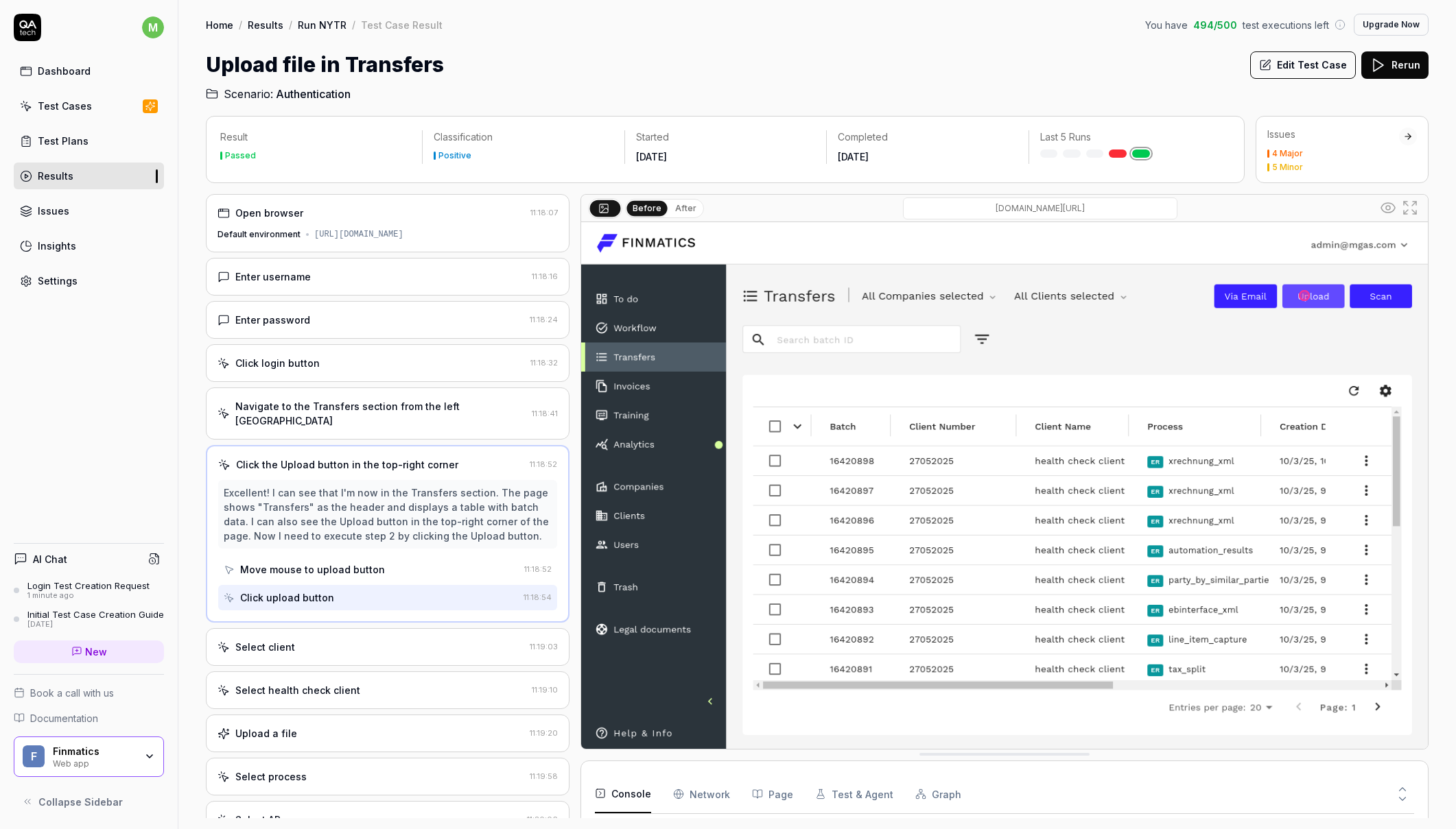
click at [391, 640] on div "Select client" at bounding box center [370, 647] width 306 height 15
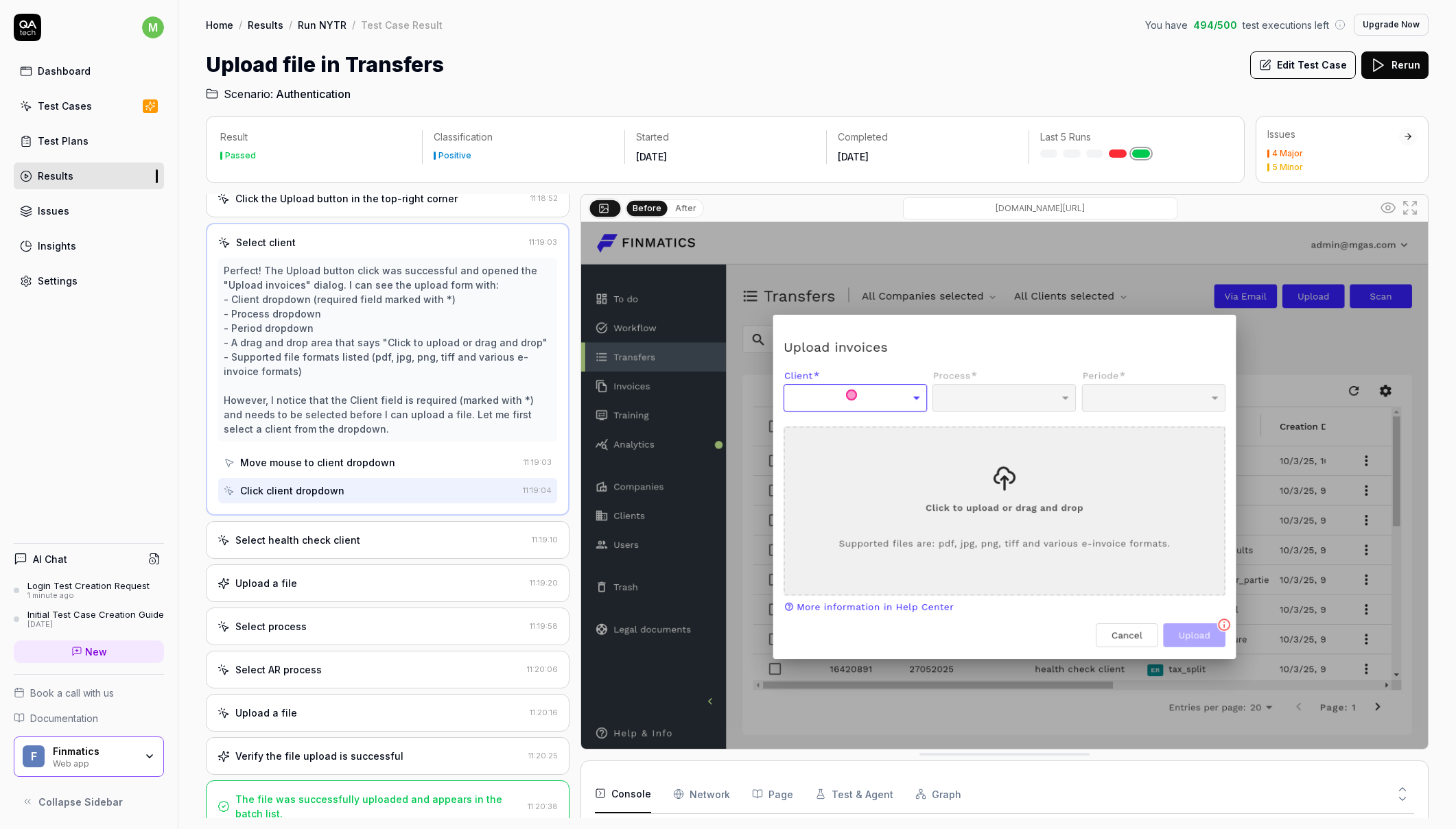
click at [358, 533] on div "Select health check client" at bounding box center [371, 540] width 308 height 15
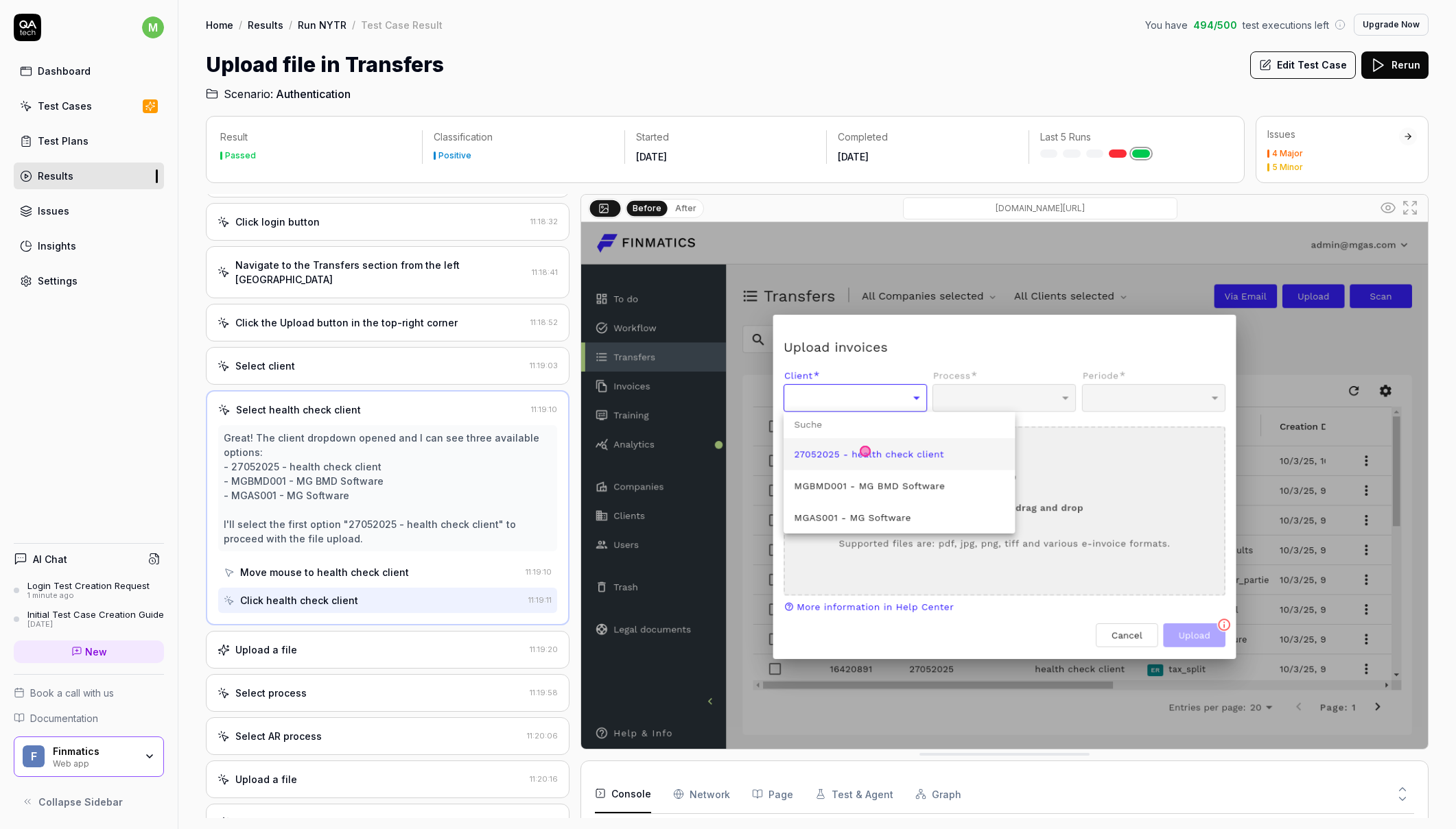
scroll to position [208, 0]
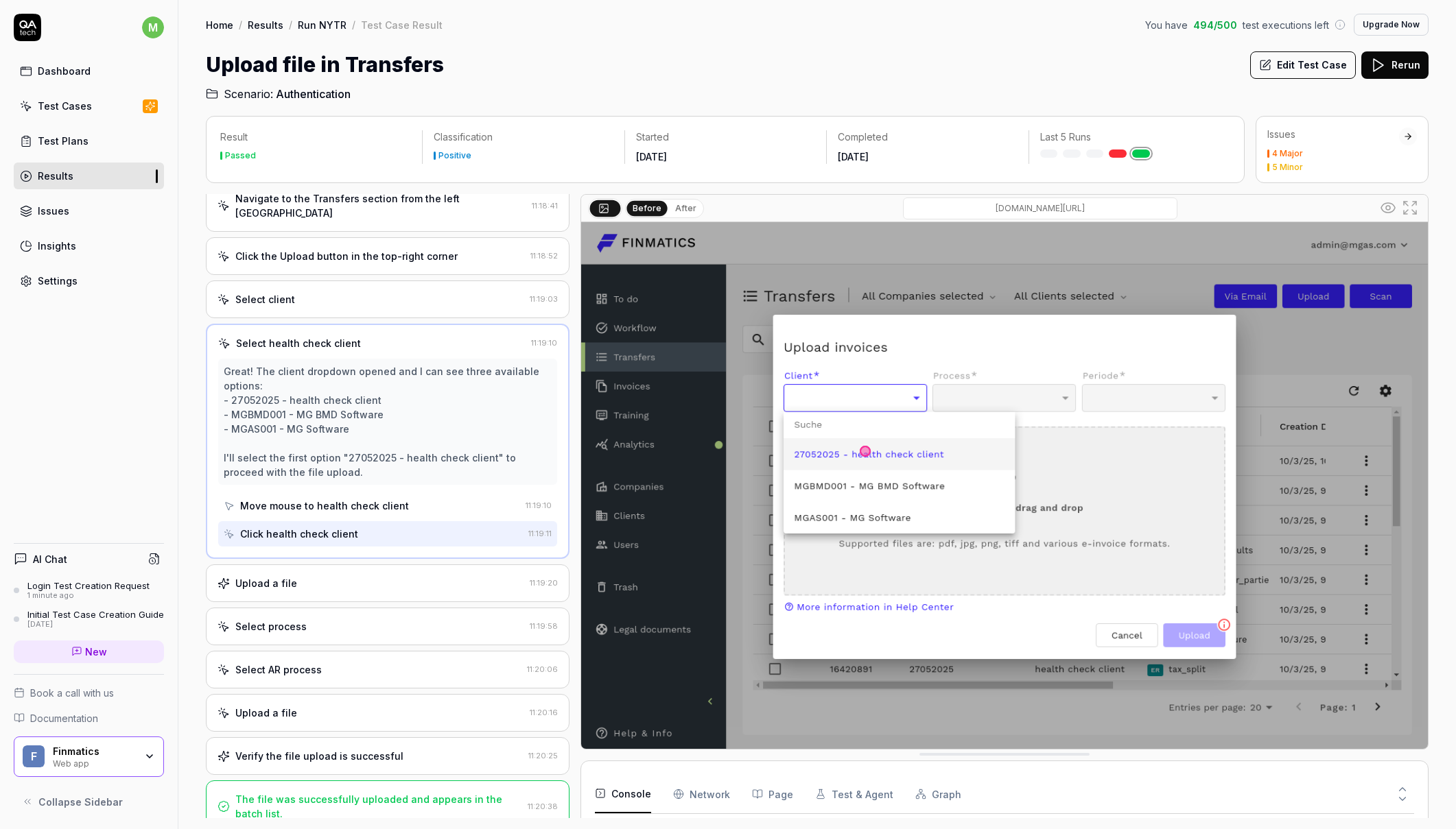
click at [318, 576] on div "Upload a file" at bounding box center [370, 583] width 306 height 15
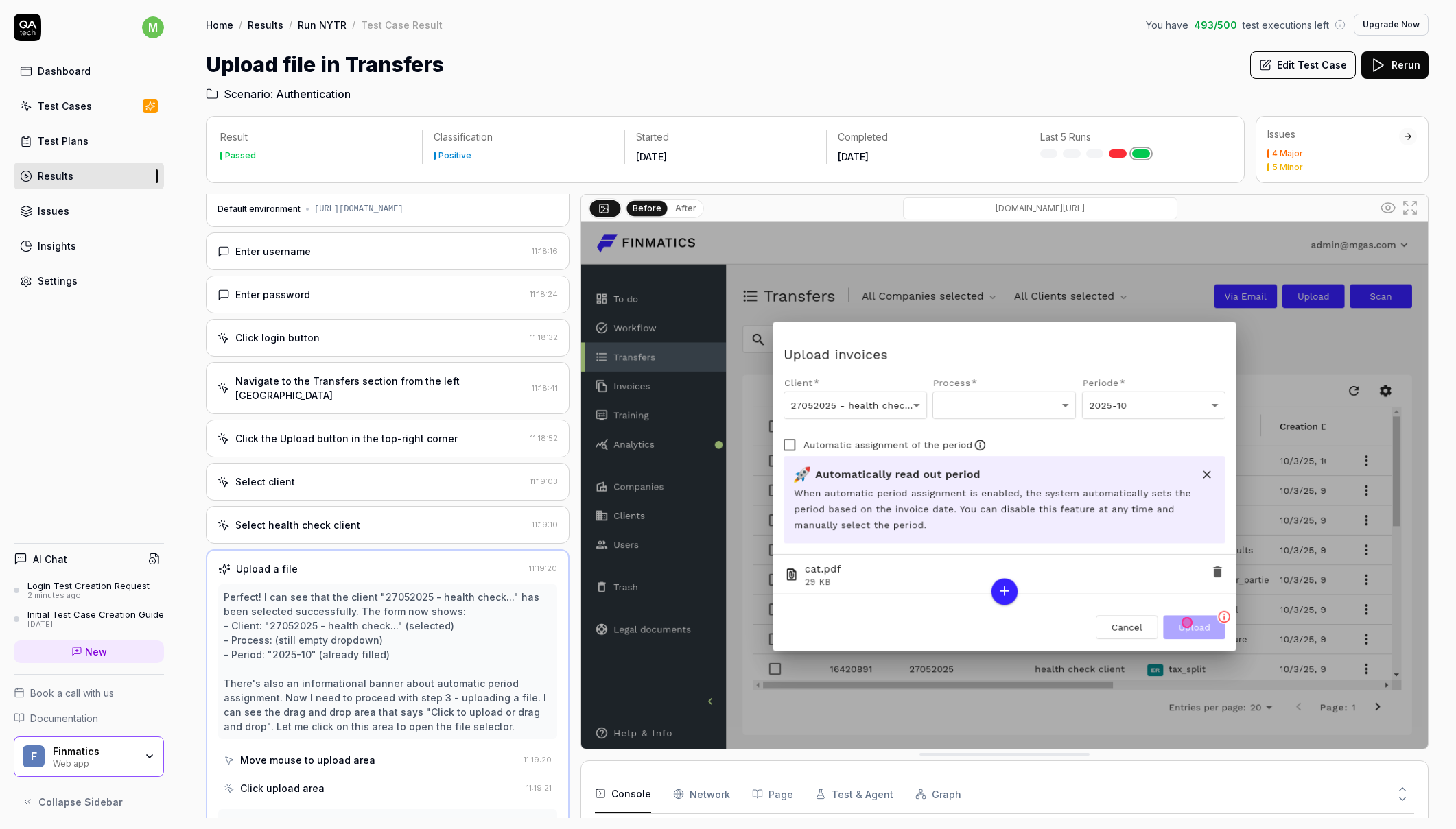
scroll to position [0, 0]
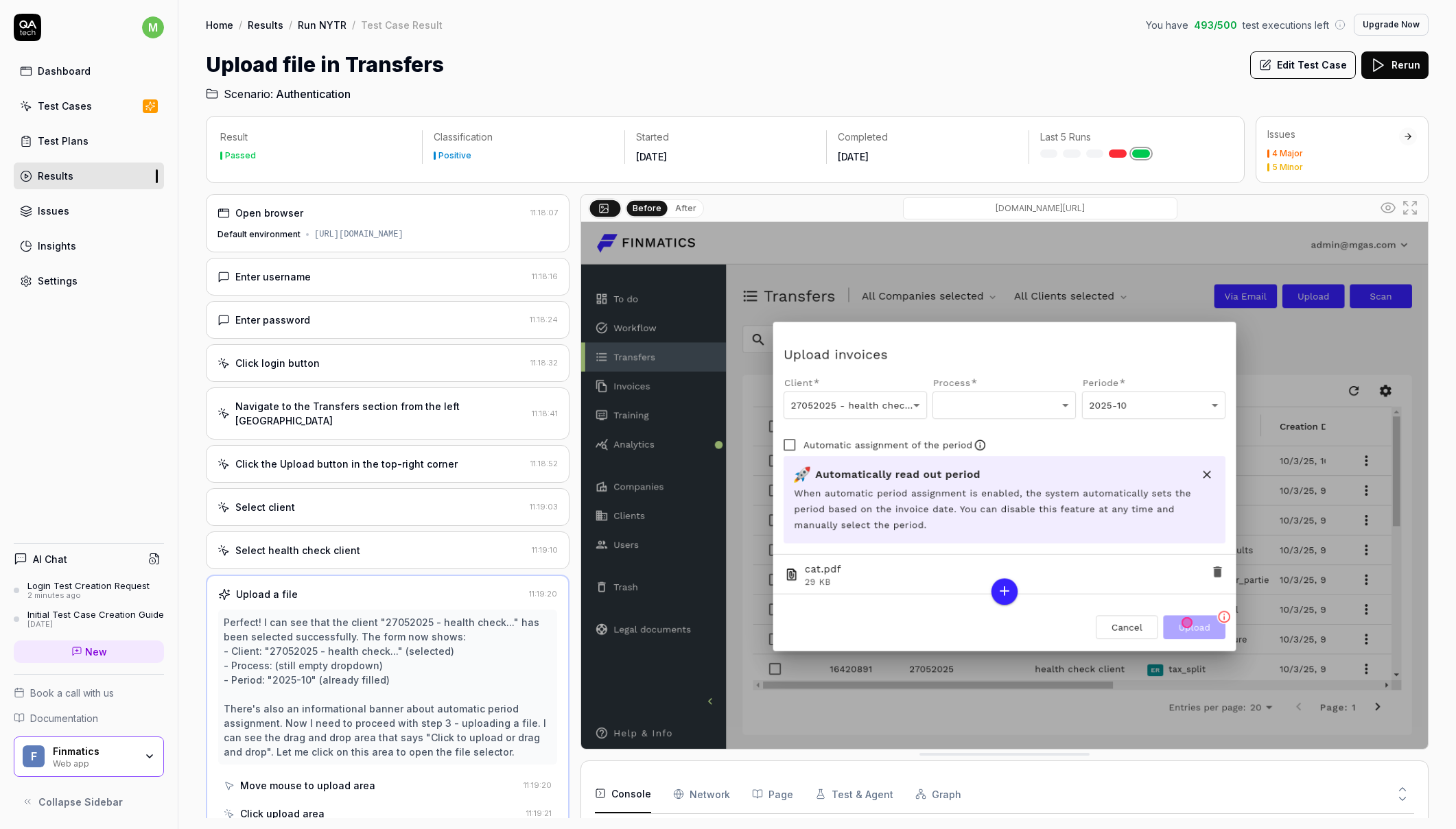
click at [296, 228] on div "Open browser 11:18:07 Default environment [URL][DOMAIN_NAME]" at bounding box center [387, 223] width 363 height 58
